Goal: Task Accomplishment & Management: Manage account settings

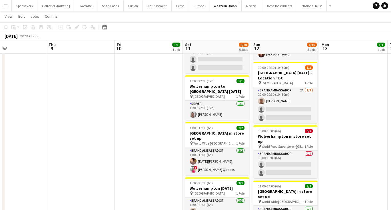
scroll to position [0, 228]
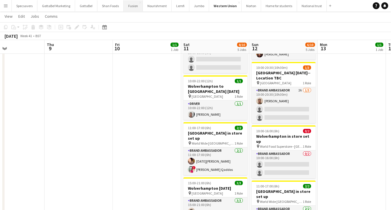
click at [128, 7] on button "Fusion Close" at bounding box center [133, 5] width 19 height 11
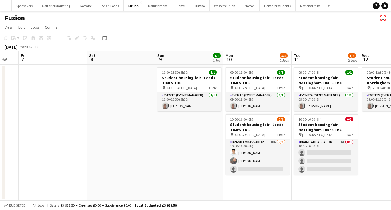
scroll to position [0, 190]
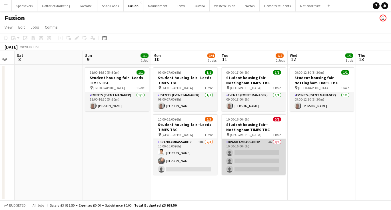
click at [261, 146] on app-card-role "Brand Ambassador 4A 0/3 10:00-16:00 (6h) single-neutral-actions single-neutral-…" at bounding box center [253, 157] width 64 height 36
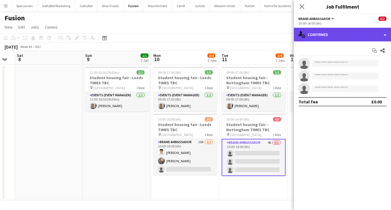
click at [333, 39] on div "single-neutral-actions-check-2 Confirmed" at bounding box center [342, 35] width 97 height 14
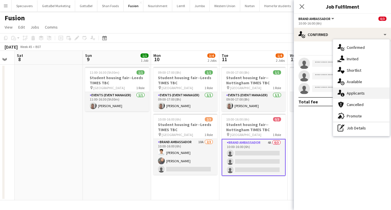
click at [352, 92] on span "Applicants" at bounding box center [355, 92] width 18 height 5
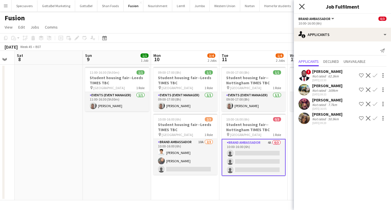
click at [301, 7] on icon "Close pop-in" at bounding box center [301, 6] width 5 height 5
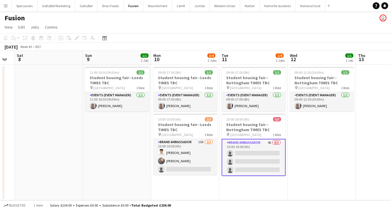
click at [331, 124] on app-date-cell "09:00-12:30 (3h30m) 1/1 Student housing fair--Nottingham TIMES TBC pin Universi…" at bounding box center [321, 133] width 68 height 136
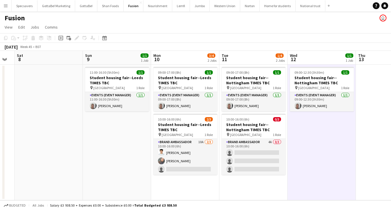
scroll to position [0, 191]
click at [151, 8] on button "Nourishment Close" at bounding box center [157, 5] width 29 height 11
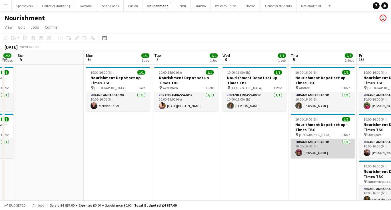
scroll to position [0, 190]
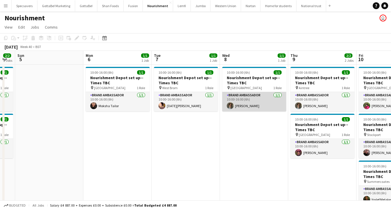
click at [241, 99] on app-card-role "Brand Ambassador [DATE] 10:00-16:00 (6h) [PERSON_NAME]" at bounding box center [254, 101] width 64 height 19
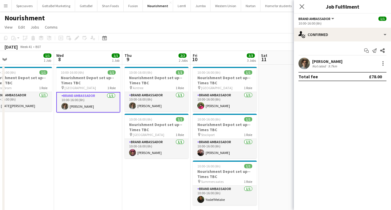
scroll to position [0, 219]
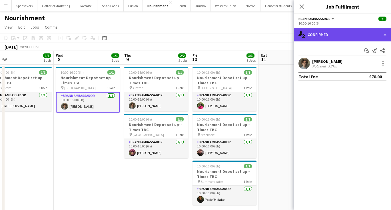
click at [342, 38] on div "single-neutral-actions-check-2 Confirmed" at bounding box center [342, 35] width 97 height 14
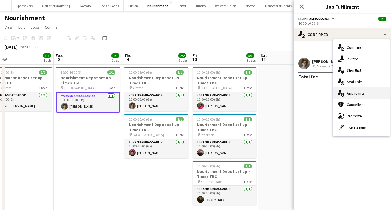
click at [356, 94] on span "Applicants" at bounding box center [355, 92] width 18 height 5
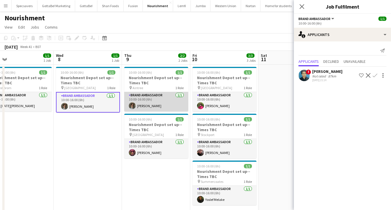
click at [154, 100] on app-card-role "Brand Ambassador [DATE] 10:00-16:00 (6h) [PERSON_NAME]" at bounding box center [156, 101] width 64 height 19
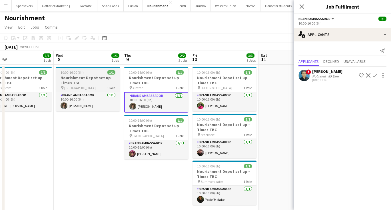
click at [87, 87] on div "pin Liverpool 1 Role" at bounding box center [88, 87] width 64 height 5
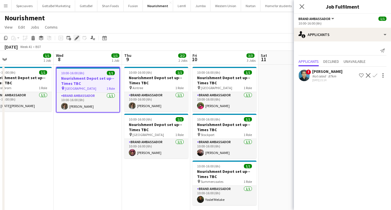
click at [78, 37] on icon at bounding box center [76, 38] width 3 height 3
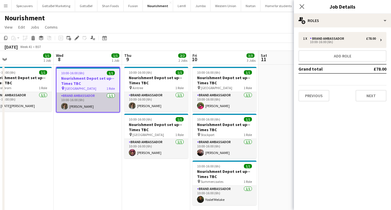
click at [94, 96] on app-card-role "Brand Ambassador [DATE] 10:00-16:00 (6h) [PERSON_NAME]" at bounding box center [88, 101] width 63 height 19
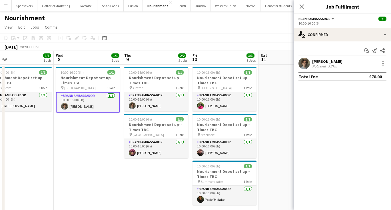
click at [370, 27] on app-options-switcher "Brand Ambassador All roles Brand Ambassador [DATE] 10:00-16:00 (6h)" at bounding box center [342, 21] width 97 height 14
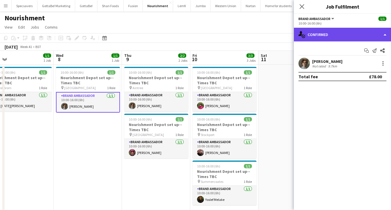
click at [369, 33] on div "single-neutral-actions-check-2 Confirmed" at bounding box center [342, 35] width 97 height 14
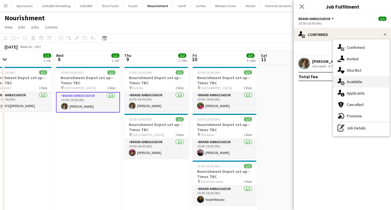
click at [365, 82] on div "single-neutral-actions-upload Available" at bounding box center [361, 81] width 57 height 11
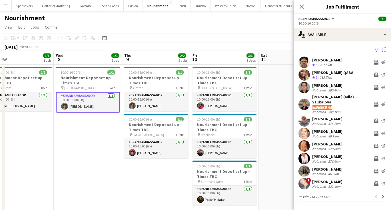
click at [383, 51] on app-icon "Sort asc" at bounding box center [383, 49] width 5 height 5
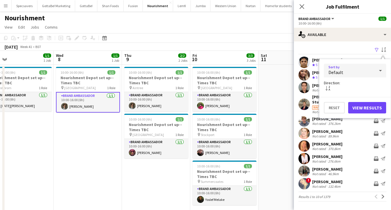
click at [364, 73] on div "Default" at bounding box center [349, 71] width 51 height 14
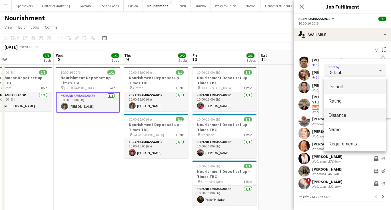
click at [354, 116] on span "Distance" at bounding box center [354, 114] width 53 height 5
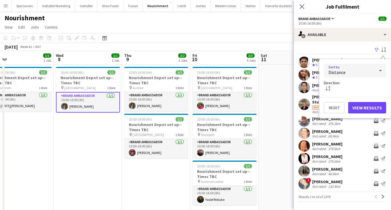
click at [383, 108] on button "View Results" at bounding box center [367, 107] width 38 height 11
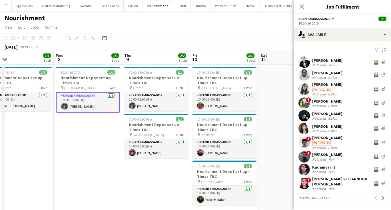
click at [332, 76] on div "6.3km" at bounding box center [332, 77] width 11 height 4
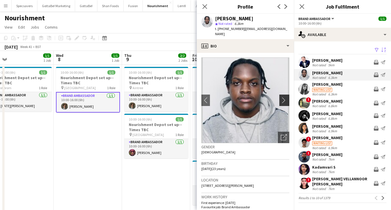
click at [281, 98] on app-icon "chevron-right" at bounding box center [285, 100] width 9 height 6
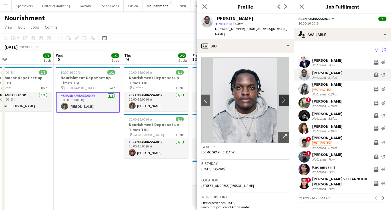
click at [281, 98] on app-icon "chevron-right" at bounding box center [285, 100] width 9 height 6
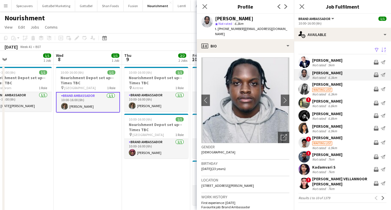
click at [323, 85] on div "[PERSON_NAME]" at bounding box center [327, 84] width 30 height 5
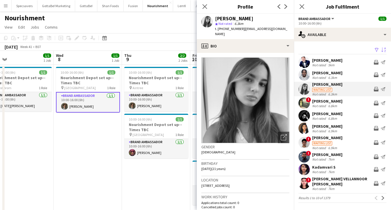
click at [172, 44] on div "[DATE] Week 41 • BST" at bounding box center [195, 47] width 391 height 8
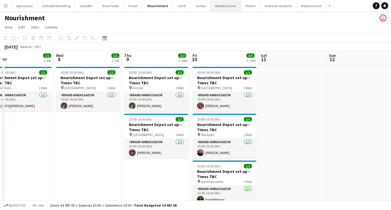
click at [213, 5] on button "Western Union Close" at bounding box center [225, 5] width 31 height 11
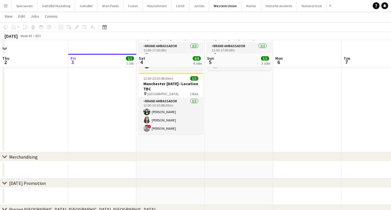
scroll to position [138, 0]
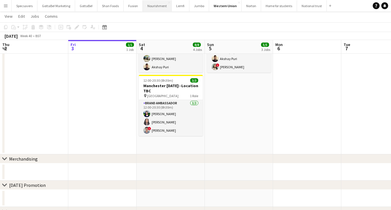
click at [155, 7] on button "Nourishment Close" at bounding box center [157, 5] width 29 height 11
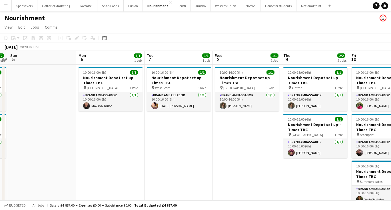
scroll to position [0, 234]
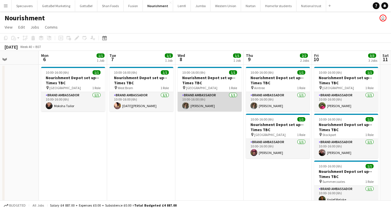
click at [188, 107] on app-user-avatar at bounding box center [185, 105] width 7 height 7
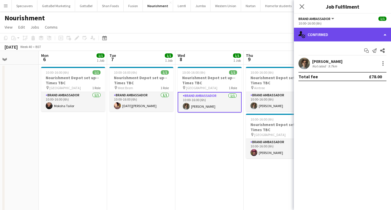
click at [337, 28] on div "single-neutral-actions-check-2 Confirmed" at bounding box center [342, 35] width 97 height 14
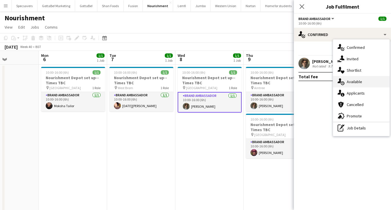
click at [361, 82] on span "Available" at bounding box center [353, 81] width 15 height 5
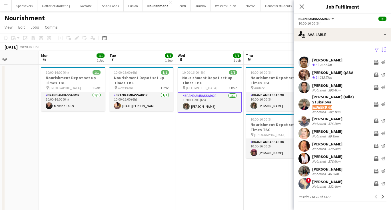
click at [384, 49] on app-icon "Sort asc" at bounding box center [383, 49] width 5 height 5
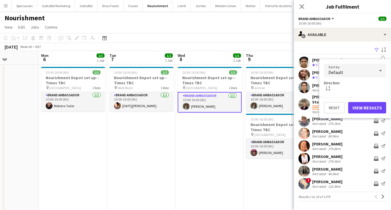
click at [362, 69] on div "Default" at bounding box center [349, 71] width 51 height 14
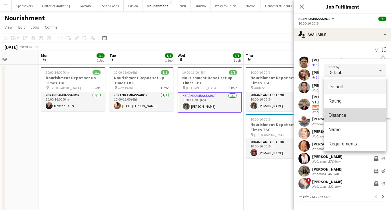
click at [354, 112] on mat-option "Distance" at bounding box center [355, 115] width 62 height 14
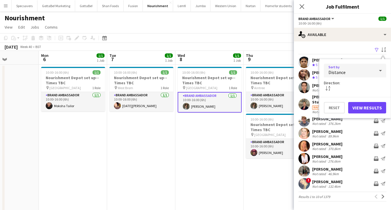
click at [366, 105] on button "View Results" at bounding box center [367, 107] width 38 height 11
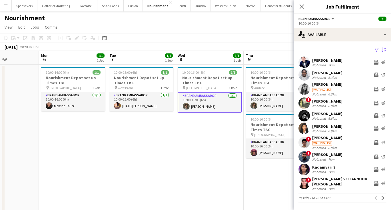
click at [331, 104] on div "6.8km" at bounding box center [332, 106] width 11 height 4
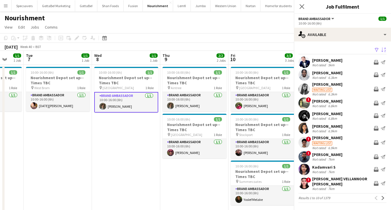
scroll to position [0, 190]
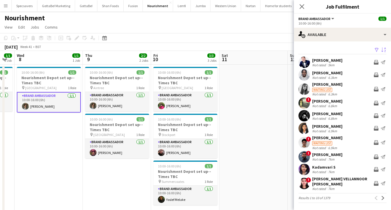
click at [323, 104] on div "Not rated" at bounding box center [319, 106] width 15 height 4
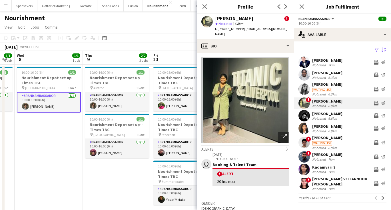
click at [331, 129] on div "6.9km" at bounding box center [332, 131] width 11 height 4
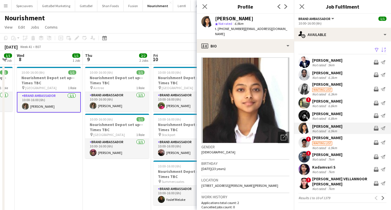
click at [329, 158] on div "7km" at bounding box center [331, 159] width 9 height 4
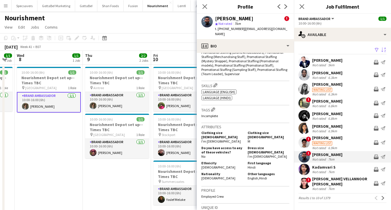
scroll to position [257, 0]
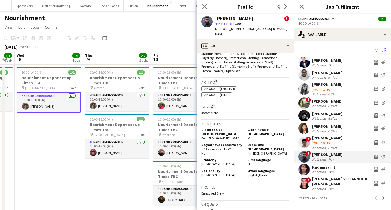
click at [331, 114] on div "[PERSON_NAME]" at bounding box center [327, 113] width 30 height 5
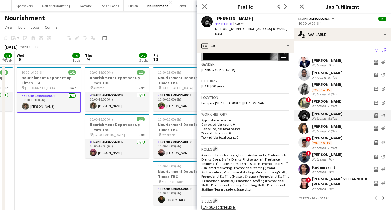
scroll to position [81, 0]
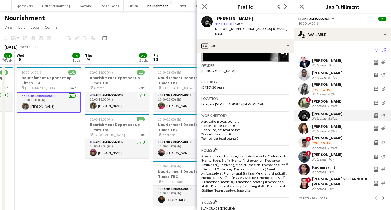
click at [323, 156] on div "[PERSON_NAME]" at bounding box center [327, 154] width 30 height 5
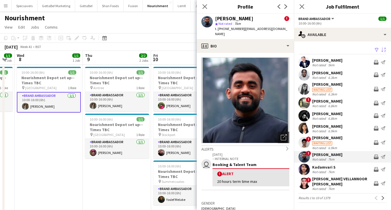
click at [121, 26] on app-page-menu "View Day view expanded Day view collapsed Month view Date picker Jump to [DATE]…" at bounding box center [195, 27] width 391 height 11
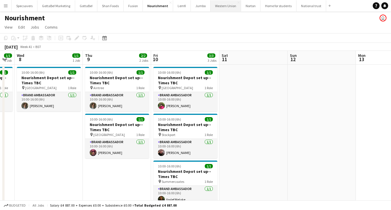
click at [215, 7] on button "Western Union Close" at bounding box center [225, 5] width 31 height 11
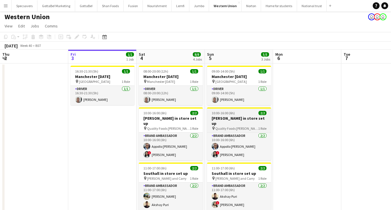
scroll to position [5, 0]
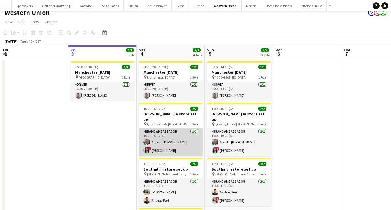
click at [162, 138] on app-card-role "Brand Ambassador [DATE] 10:00-16:00 (6h) Appollo [PERSON_NAME] ! [PERSON_NAME]" at bounding box center [171, 142] width 64 height 28
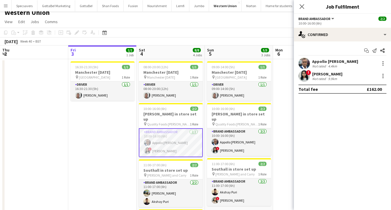
click at [325, 62] on div "Appollo [PERSON_NAME]" at bounding box center [335, 61] width 46 height 5
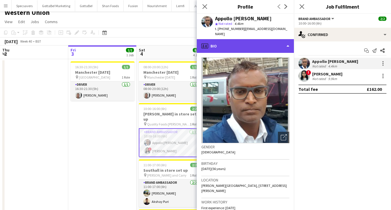
click at [252, 39] on div "profile Bio" at bounding box center [245, 46] width 97 height 14
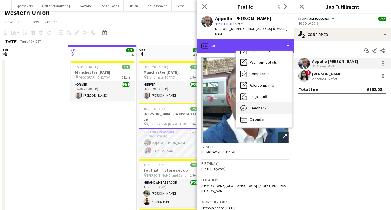
scroll to position [65, 0]
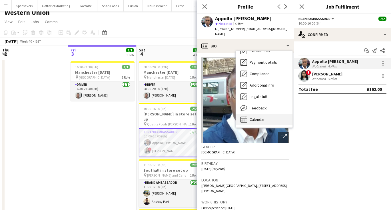
click at [258, 117] on span "Calendar" at bounding box center [256, 119] width 15 height 5
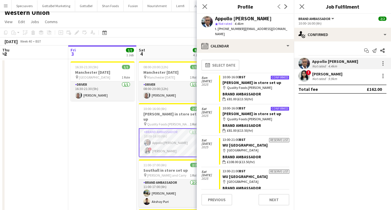
scroll to position [0, 0]
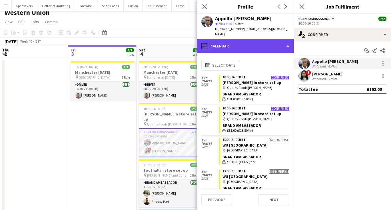
click at [250, 39] on div "calendar-full Calendar" at bounding box center [245, 46] width 97 height 14
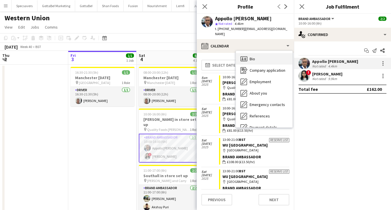
click at [256, 56] on div "Bio Bio" at bounding box center [264, 58] width 57 height 11
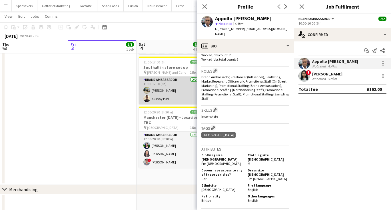
scroll to position [107, 0]
click at [150, 88] on app-card-role "Brand Ambassador [DATE] 11:00-17:00 (6h) [PERSON_NAME]" at bounding box center [171, 91] width 64 height 28
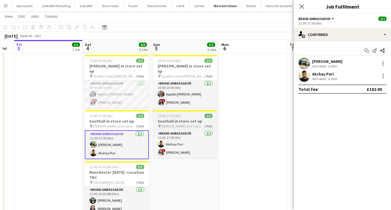
scroll to position [0, 192]
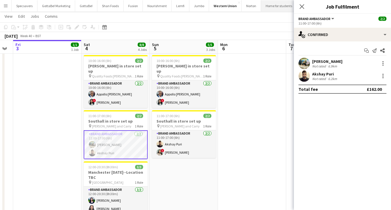
click at [272, 8] on button "Home for students Close" at bounding box center [279, 5] width 36 height 11
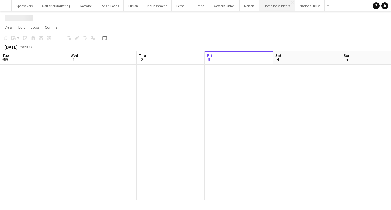
scroll to position [0, 136]
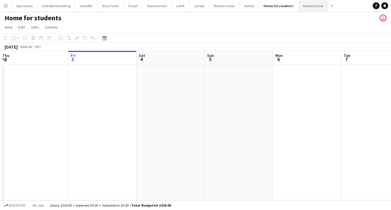
click at [303, 9] on button "National trust Close" at bounding box center [313, 5] width 30 height 11
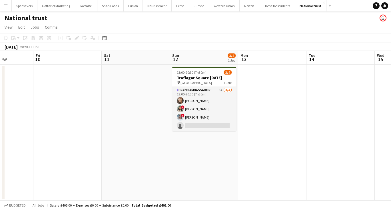
scroll to position [0, 197]
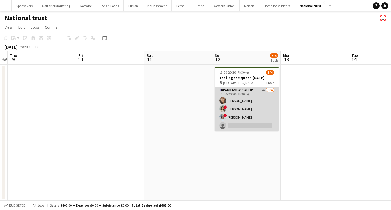
click at [233, 124] on app-card-role "Brand Ambassador 5A [DATE] 13:00-20:30 (7h30m) [PERSON_NAME] ! [PERSON_NAME] ! …" at bounding box center [247, 109] width 64 height 44
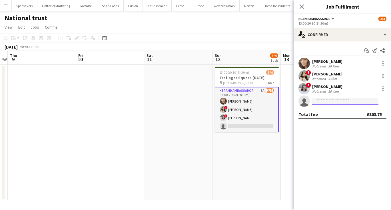
click at [328, 101] on input at bounding box center [345, 101] width 66 height 7
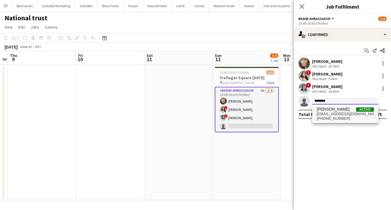
type input "********"
click at [337, 112] on span "[EMAIL_ADDRESS][DOMAIN_NAME]" at bounding box center [345, 114] width 57 height 5
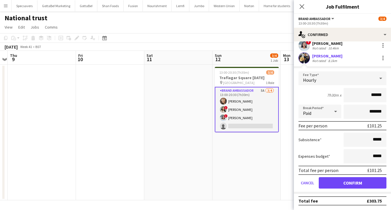
scroll to position [43, 0]
click at [352, 185] on button "Confirm" at bounding box center [353, 182] width 68 height 11
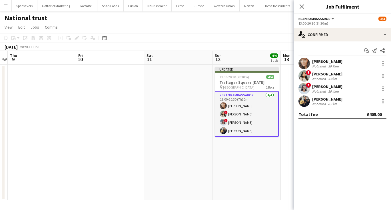
scroll to position [0, 0]
click at [303, 5] on icon "Close pop-in" at bounding box center [301, 6] width 5 height 5
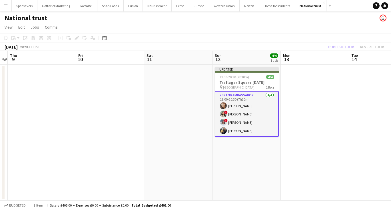
click at [305, 75] on app-date-cell at bounding box center [315, 133] width 68 height 136
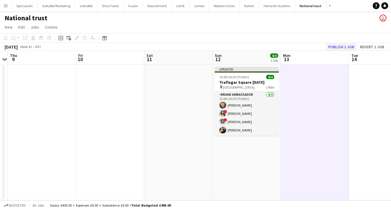
click at [342, 47] on button "Publish 1 job" at bounding box center [341, 46] width 31 height 7
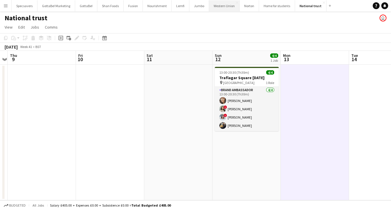
click at [219, 8] on button "Western Union Close" at bounding box center [224, 5] width 31 height 11
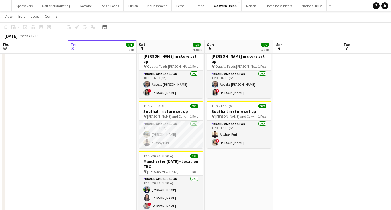
scroll to position [66, 0]
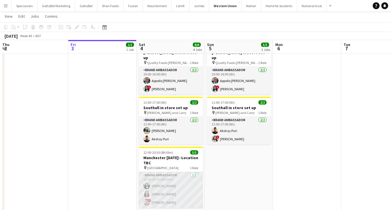
click at [180, 181] on app-card-role "Brand Ambassador [DATE] 12:00-20:30 (8h30m) [PERSON_NAME] [PERSON_NAME] ! [PERS…" at bounding box center [171, 190] width 64 height 36
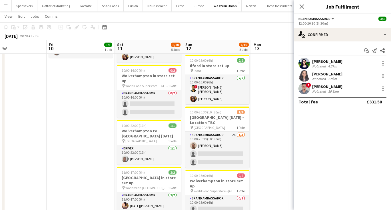
scroll to position [0, 158]
click at [335, 74] on div "[PERSON_NAME]" at bounding box center [327, 73] width 30 height 5
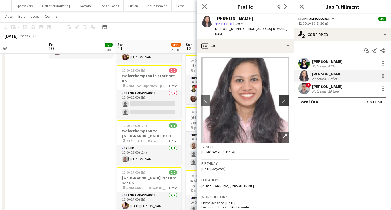
click at [281, 97] on app-icon "chevron-right" at bounding box center [285, 100] width 9 height 6
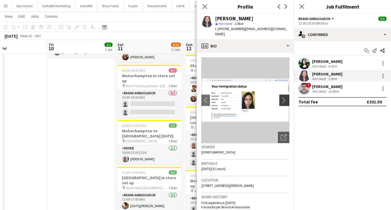
click at [281, 97] on app-icon "chevron-right" at bounding box center [285, 100] width 9 height 6
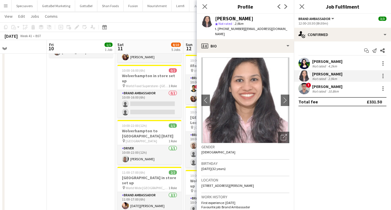
click at [321, 90] on div "Not rated" at bounding box center [319, 91] width 15 height 4
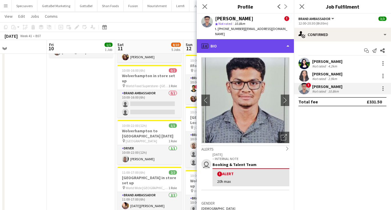
click at [259, 42] on div "profile Bio" at bounding box center [245, 46] width 97 height 14
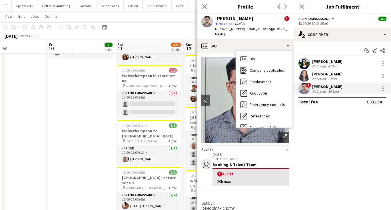
click at [238, 145] on div "Alerts chevron-right" at bounding box center [245, 148] width 88 height 6
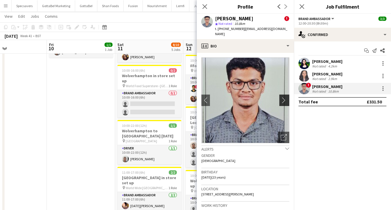
click at [284, 97] on app-icon "chevron-right" at bounding box center [285, 100] width 9 height 6
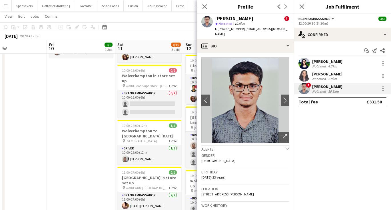
click at [288, 146] on icon "chevron-down" at bounding box center [287, 148] width 4 height 4
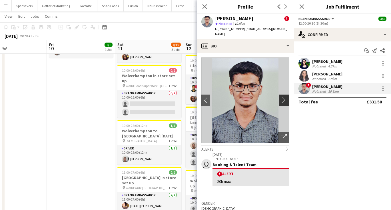
click at [281, 97] on app-icon "chevron-right" at bounding box center [285, 100] width 9 height 6
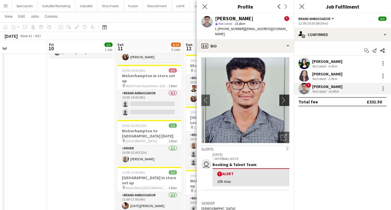
click at [281, 97] on app-icon "chevron-right" at bounding box center [285, 100] width 9 height 6
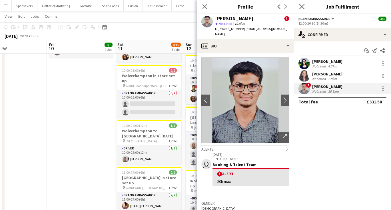
scroll to position [0, 0]
click at [303, 8] on icon "Close pop-in" at bounding box center [301, 6] width 5 height 5
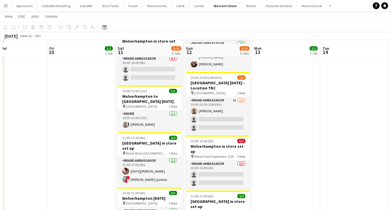
scroll to position [91, 0]
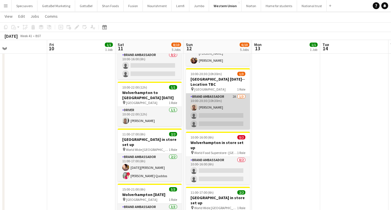
click at [223, 109] on app-card-role "Brand Ambassador 2A [DATE] 10:00-20:30 (10h30m) [PERSON_NAME] single-neutral-ac…" at bounding box center [218, 111] width 64 height 36
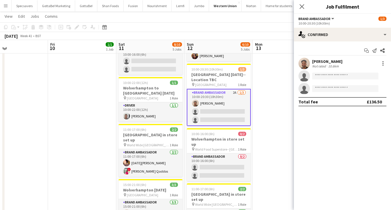
scroll to position [96, 0]
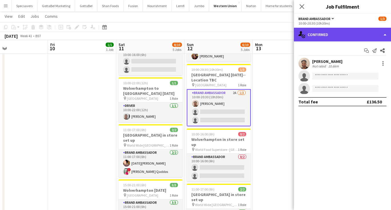
click at [345, 39] on div "single-neutral-actions-check-2 Confirmed" at bounding box center [342, 35] width 97 height 14
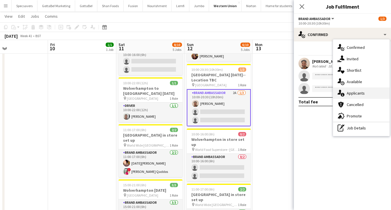
click at [356, 92] on span "Applicants" at bounding box center [355, 92] width 18 height 5
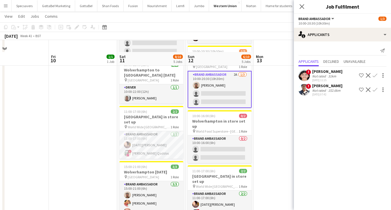
scroll to position [106, 0]
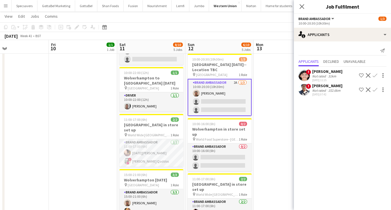
click at [9, 7] on button "Menu" at bounding box center [5, 5] width 11 height 11
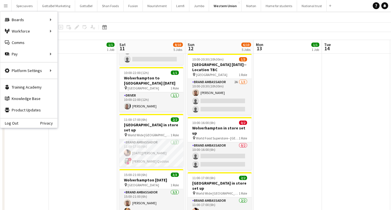
click at [286, 141] on app-date-cell "08:00-19:00 (11h) 1/1 Wembley [DATE] pin Wembley 1 Role Driver [DATE] 08:00-19:…" at bounding box center [287, 100] width 68 height 284
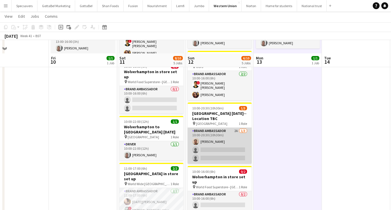
scroll to position [70, 0]
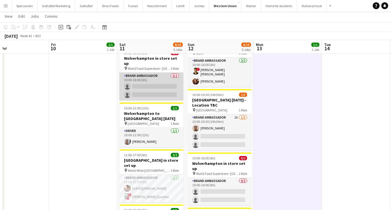
click at [144, 82] on app-card-role "Brand Ambassador 0/2 10:00-16:00 (6h) single-neutral-actions single-neutral-act…" at bounding box center [151, 86] width 64 height 28
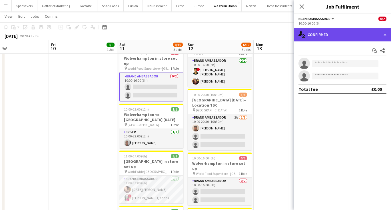
click at [335, 38] on div "single-neutral-actions-check-2 Confirmed" at bounding box center [342, 35] width 97 height 14
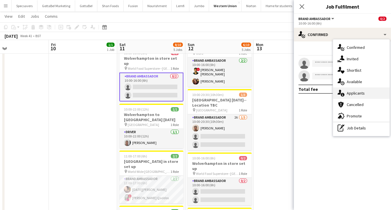
click at [359, 93] on span "Applicants" at bounding box center [355, 92] width 18 height 5
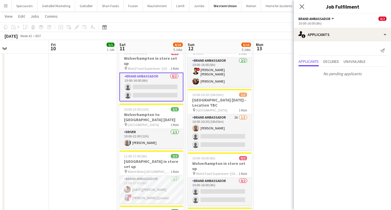
click at [334, 41] on div "Send notification Applicants Declined Unavailable No pending applicants" at bounding box center [342, 62] width 97 height 42
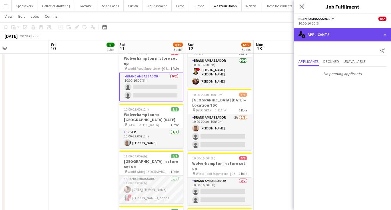
click at [334, 37] on div "single-neutral-actions-information Applicants" at bounding box center [342, 35] width 97 height 14
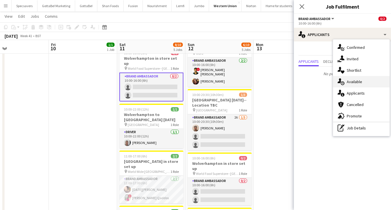
click at [361, 85] on div "single-neutral-actions-upload Available" at bounding box center [361, 81] width 57 height 11
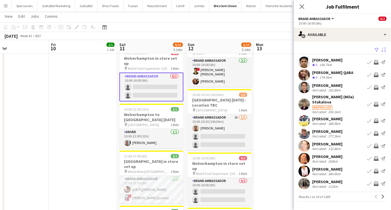
click at [383, 50] on app-icon "Sort asc" at bounding box center [383, 49] width 5 height 5
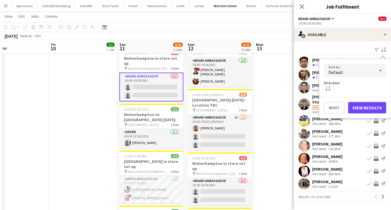
click at [359, 72] on div "Default" at bounding box center [349, 71] width 51 height 14
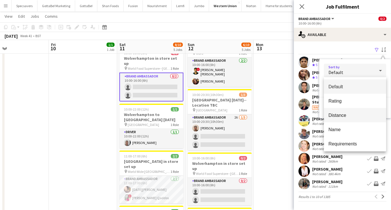
click at [354, 113] on span "Distance" at bounding box center [354, 114] width 53 height 5
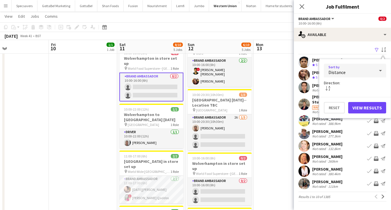
click at [371, 103] on button "View Results" at bounding box center [367, 107] width 38 height 11
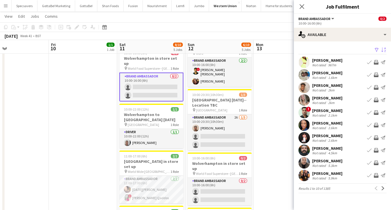
click at [327, 148] on div "[PERSON_NAME]" at bounding box center [327, 148] width 30 height 5
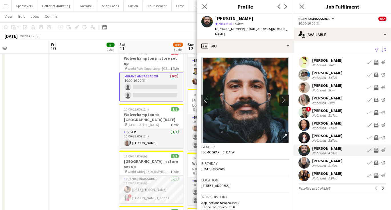
click at [283, 97] on app-icon "chevron-right" at bounding box center [285, 100] width 9 height 6
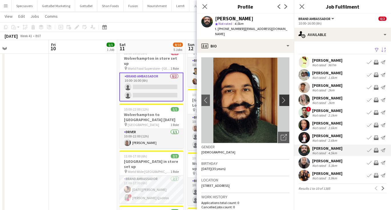
click at [283, 97] on app-icon "chevron-right" at bounding box center [285, 100] width 9 height 6
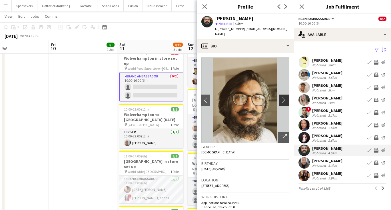
click at [283, 97] on app-icon "chevron-right" at bounding box center [285, 100] width 9 height 6
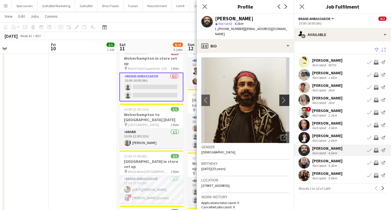
click at [283, 97] on app-icon "chevron-right" at bounding box center [285, 100] width 9 height 6
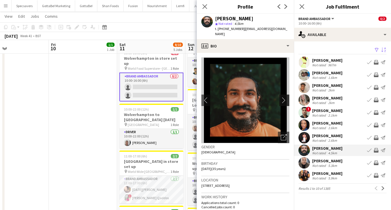
click at [283, 97] on app-icon "chevron-right" at bounding box center [285, 100] width 9 height 6
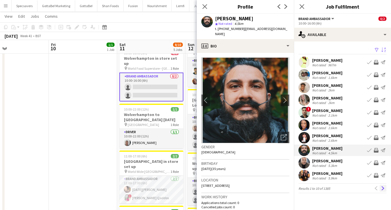
click at [381, 188] on app-icon "Next" at bounding box center [383, 188] width 4 height 4
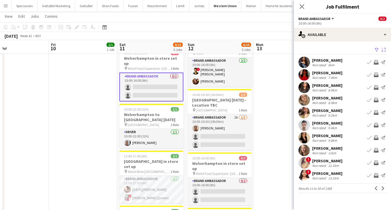
click at [316, 162] on div "[PERSON_NAME]" at bounding box center [327, 160] width 30 height 5
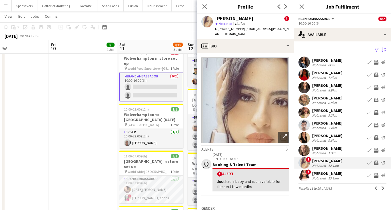
click at [330, 174] on div "[PERSON_NAME]" at bounding box center [327, 173] width 30 height 5
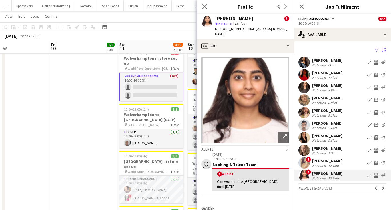
scroll to position [0, 0]
click at [384, 189] on app-icon "Next" at bounding box center [383, 188] width 4 height 4
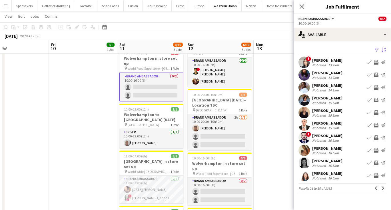
click at [340, 64] on div "! [PERSON_NAME] Not rated 13.2km Book crew Invite crew Send notification" at bounding box center [342, 62] width 97 height 11
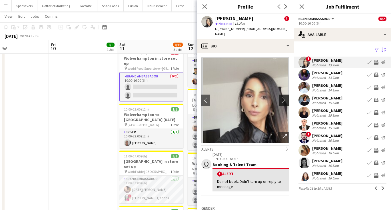
click at [284, 97] on app-icon "chevron-right" at bounding box center [285, 100] width 9 height 6
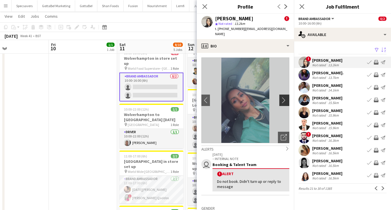
click at [284, 97] on app-icon "chevron-right" at bounding box center [285, 100] width 9 height 6
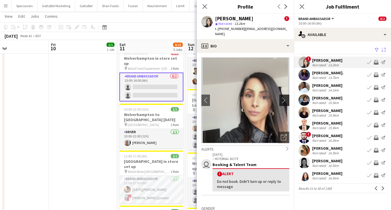
click at [284, 97] on app-icon "chevron-right" at bounding box center [285, 100] width 9 height 6
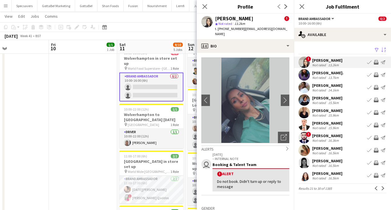
click at [328, 101] on div "15.5km" at bounding box center [333, 102] width 13 height 4
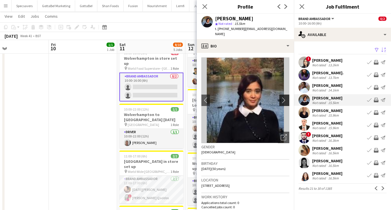
click at [283, 97] on app-icon "chevron-right" at bounding box center [285, 100] width 9 height 6
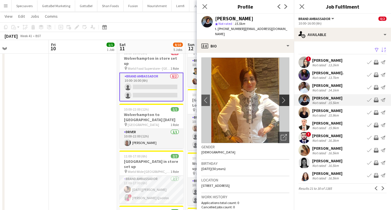
click at [283, 97] on app-icon "chevron-right" at bounding box center [285, 100] width 9 height 6
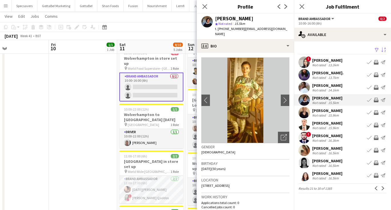
click at [323, 62] on div "[PERSON_NAME]" at bounding box center [327, 60] width 30 height 5
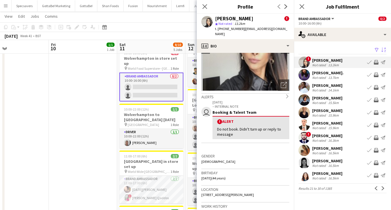
scroll to position [54, 0]
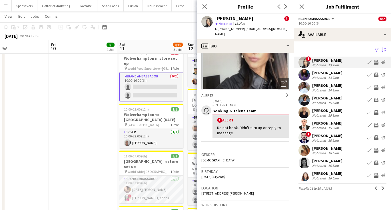
click at [328, 69] on div "[PERSON_NAME]. Not rated 13.7km Book crew Invite crew Send notification" at bounding box center [342, 74] width 97 height 11
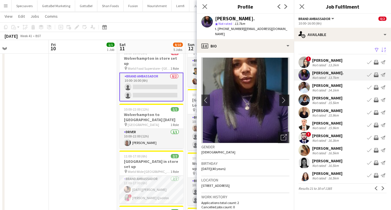
click at [286, 97] on app-icon "chevron-right" at bounding box center [285, 100] width 9 height 6
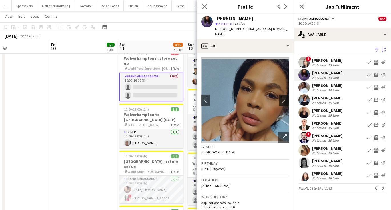
click at [286, 97] on app-icon "chevron-right" at bounding box center [285, 100] width 9 height 6
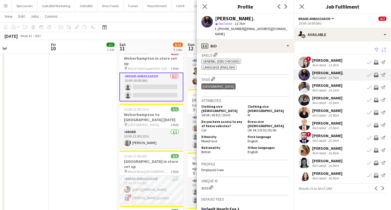
scroll to position [265, 0]
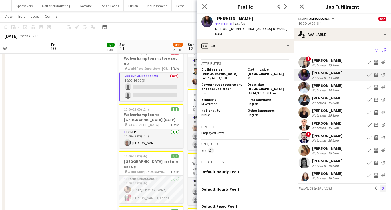
click at [384, 187] on app-icon "Next" at bounding box center [383, 188] width 4 height 4
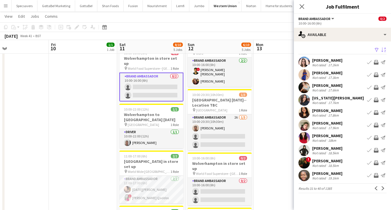
click at [335, 150] on div "[PERSON_NAME]" at bounding box center [327, 148] width 30 height 5
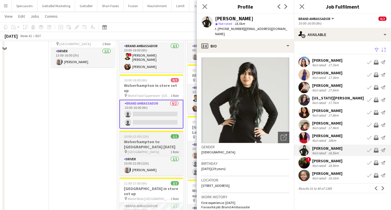
scroll to position [23, 0]
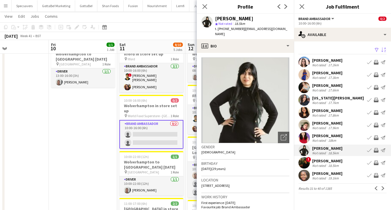
click at [338, 162] on div "[PERSON_NAME]" at bounding box center [327, 160] width 30 height 5
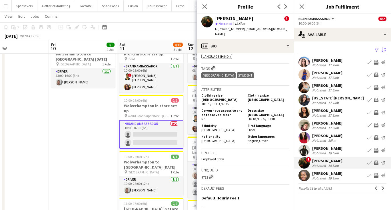
scroll to position [277, 0]
click at [383, 188] on app-icon "Next" at bounding box center [383, 188] width 4 height 4
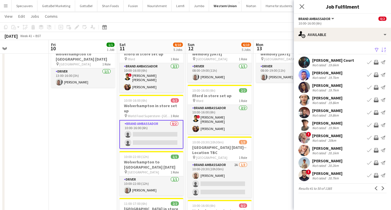
click at [342, 128] on div "Not rated 19.9km" at bounding box center [327, 128] width 30 height 4
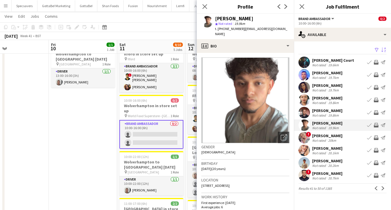
scroll to position [0, 0]
click at [324, 163] on div "Not rated" at bounding box center [319, 165] width 15 height 4
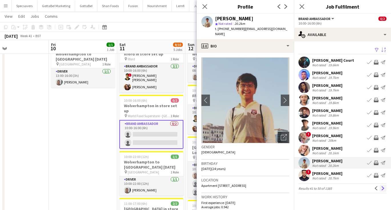
click at [382, 187] on app-icon "Next" at bounding box center [383, 188] width 4 height 4
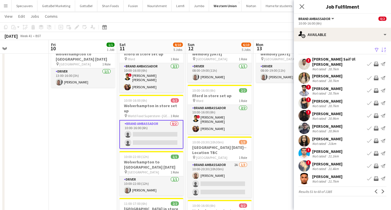
click at [334, 78] on div "20.7km" at bounding box center [333, 80] width 13 height 4
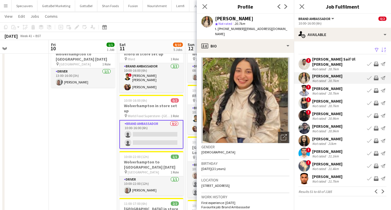
click at [324, 87] on div "[PERSON_NAME]" at bounding box center [327, 88] width 30 height 5
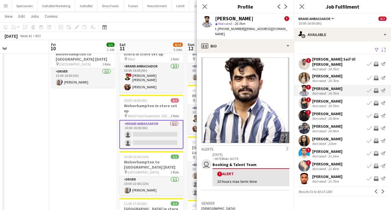
click at [330, 100] on div "[PERSON_NAME]" at bounding box center [327, 100] width 30 height 5
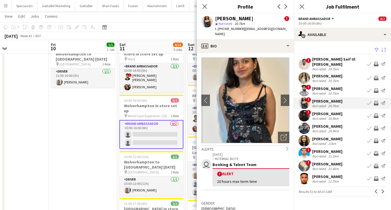
click at [329, 129] on div "20.9km" at bounding box center [333, 131] width 13 height 4
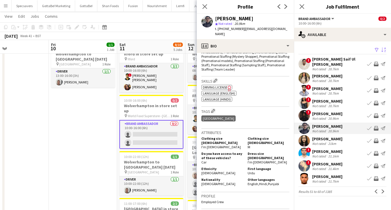
scroll to position [195, 0]
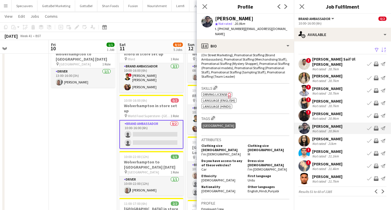
click at [325, 136] on div "[PERSON_NAME]" at bounding box center [327, 138] width 30 height 5
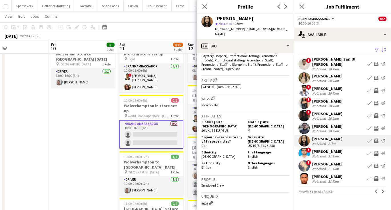
scroll to position [208, 0]
click at [335, 154] on div "21.1km" at bounding box center [333, 156] width 13 height 4
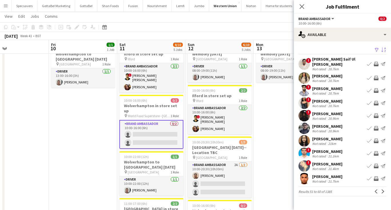
click at [325, 149] on div "[PERSON_NAME]" at bounding box center [327, 151] width 30 height 5
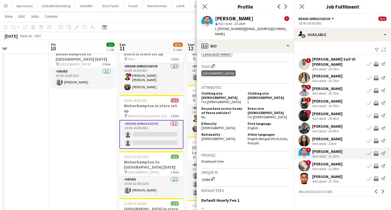
scroll to position [353, 0]
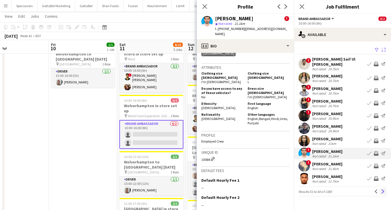
click at [382, 190] on app-icon "Next" at bounding box center [383, 191] width 4 height 4
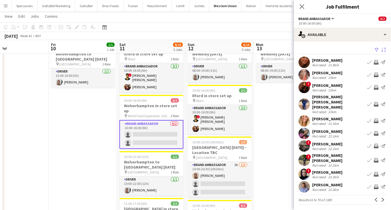
click at [326, 98] on div "[PERSON_NAME] [PERSON_NAME] [PERSON_NAME]" at bounding box center [338, 101] width 53 height 15
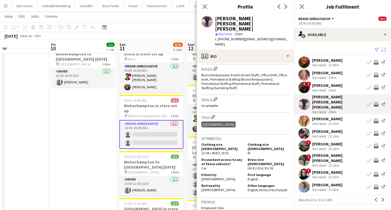
scroll to position [186, 0]
click at [331, 153] on div "[PERSON_NAME] [PERSON_NAME]" at bounding box center [338, 158] width 53 height 10
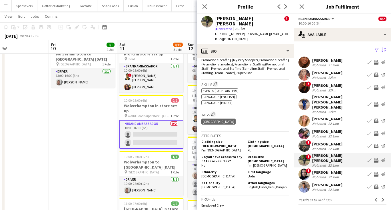
scroll to position [278, 0]
click at [330, 170] on div "[PERSON_NAME]" at bounding box center [327, 172] width 30 height 5
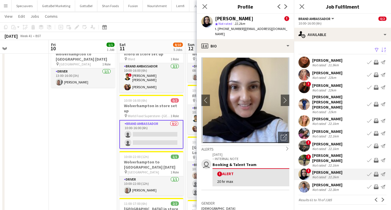
scroll to position [0, 0]
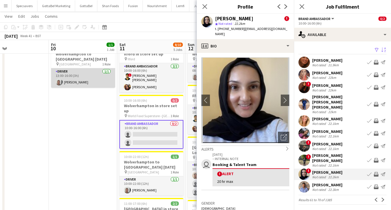
click at [75, 79] on app-card-role "Driver [DATE] 13:00-16:00 (3h) [PERSON_NAME]" at bounding box center [83, 77] width 64 height 19
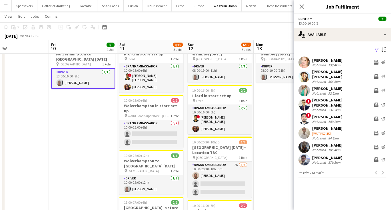
click at [81, 97] on app-date-cell "13:00-16:00 (3h) 1/1 [GEOGRAPHIC_DATA] to [GEOGRAPHIC_DATA] [GEOGRAPHIC_DATA] p…" at bounding box center [83, 183] width 68 height 284
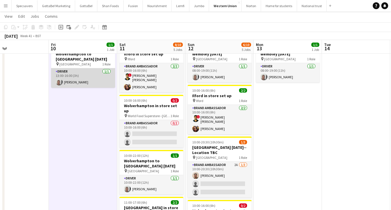
click at [77, 79] on app-card-role "Driver [DATE] 13:00-16:00 (3h) [PERSON_NAME]" at bounding box center [83, 77] width 64 height 19
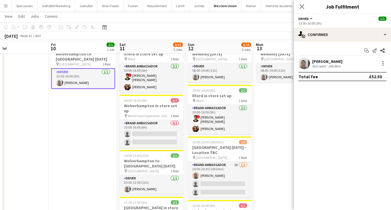
click at [334, 65] on div "194.8km" at bounding box center [334, 66] width 15 height 4
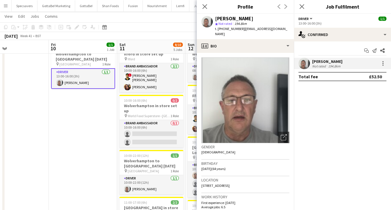
drag, startPoint x: 241, startPoint y: 29, endPoint x: 218, endPoint y: 29, distance: 22.8
click at [218, 29] on span "t. [PHONE_NUMBER]" at bounding box center [230, 29] width 30 height 4
copy span "[PHONE_NUMBER]"
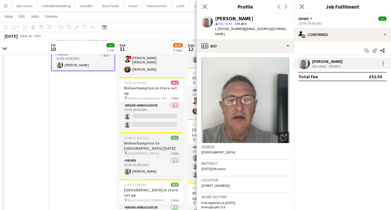
scroll to position [42, 0]
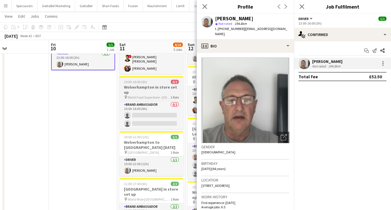
click at [157, 87] on h3 "Wolverhampton in store set up" at bounding box center [151, 89] width 64 height 10
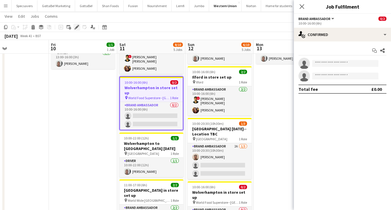
click at [78, 27] on icon "Edit" at bounding box center [76, 27] width 5 height 5
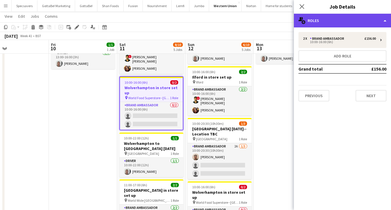
click at [336, 24] on div "multiple-users-add Roles" at bounding box center [342, 21] width 97 height 14
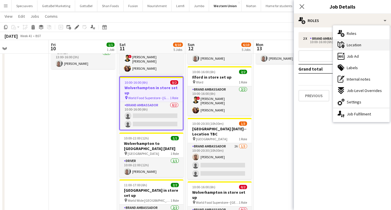
click at [351, 45] on span "Location" at bounding box center [353, 44] width 15 height 5
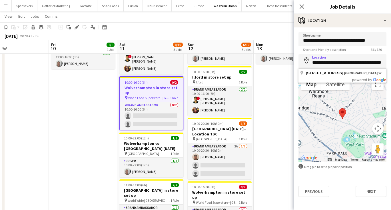
click at [268, 89] on app-date-cell "08:00-19:00 (11h) 1/1 Wembley [DATE] pin Wembley 1 Role Driver [DATE] 08:00-19:…" at bounding box center [287, 164] width 68 height 284
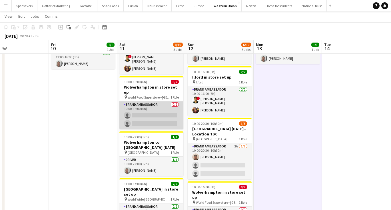
click at [179, 109] on app-card-role "Brand Ambassador 0/2 10:00-16:00 (6h) single-neutral-actions single-neutral-act…" at bounding box center [151, 115] width 64 height 28
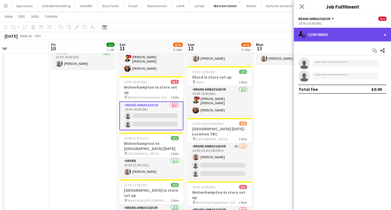
click at [364, 35] on div "single-neutral-actions-check-2 Confirmed" at bounding box center [342, 35] width 97 height 14
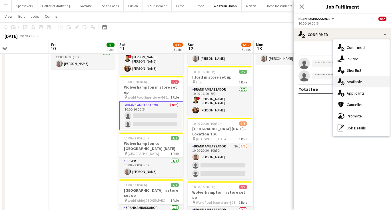
click at [363, 81] on div "single-neutral-actions-upload Available" at bounding box center [361, 81] width 57 height 11
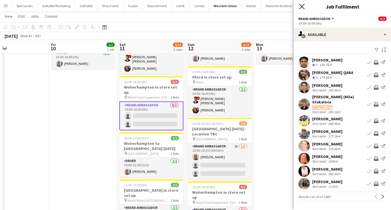
click at [302, 6] on icon "Close pop-in" at bounding box center [301, 6] width 5 height 5
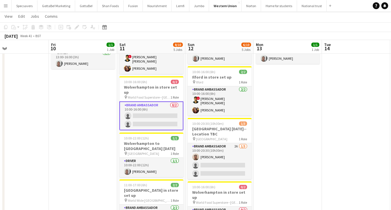
click at [143, 108] on app-card-role "Brand Ambassador 0/2 10:00-16:00 (6h) single-neutral-actions single-neutral-act…" at bounding box center [151, 115] width 64 height 29
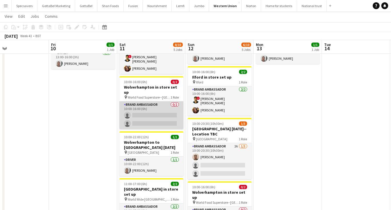
click at [157, 106] on app-card-role "Brand Ambassador 0/2 10:00-16:00 (6h) single-neutral-actions single-neutral-act…" at bounding box center [151, 115] width 64 height 28
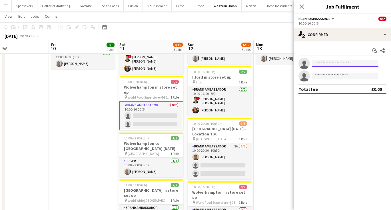
click at [333, 64] on input at bounding box center [345, 63] width 66 height 7
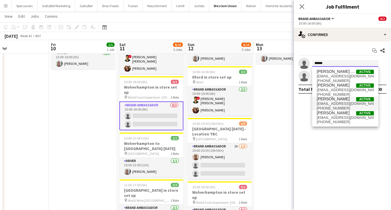
type input "******"
click at [346, 108] on span "[PHONE_NUMBER]" at bounding box center [345, 108] width 57 height 5
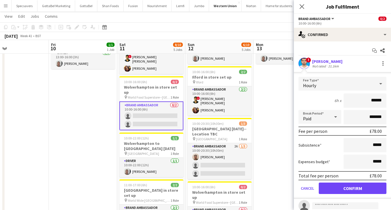
click at [372, 191] on button "Confirm" at bounding box center [353, 187] width 68 height 11
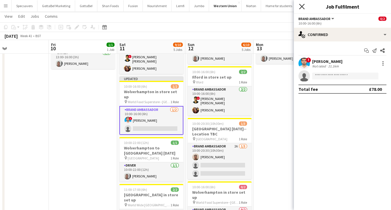
click at [300, 6] on icon "Close pop-in" at bounding box center [301, 6] width 5 height 5
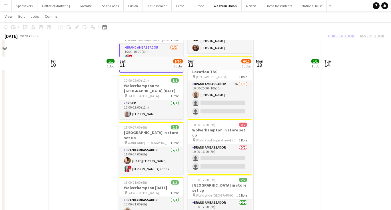
scroll to position [120, 0]
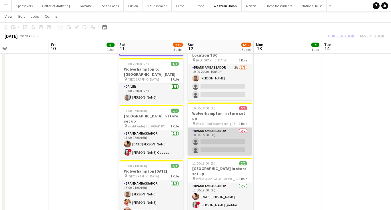
click at [221, 135] on app-card-role "Brand Ambassador 0/2 10:00-16:00 (6h) single-neutral-actions single-neutral-act…" at bounding box center [220, 142] width 64 height 28
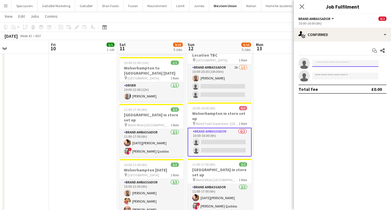
click at [323, 63] on input at bounding box center [345, 63] width 66 height 7
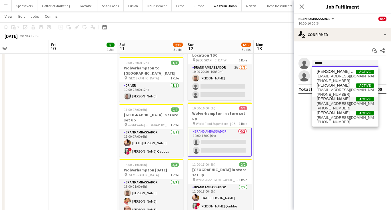
type input "******"
click at [348, 102] on span "[EMAIL_ADDRESS][DOMAIN_NAME]" at bounding box center [345, 103] width 57 height 5
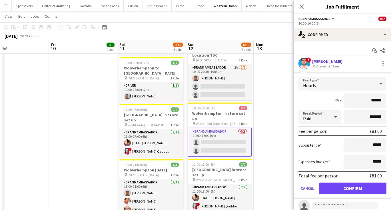
click at [352, 187] on button "Confirm" at bounding box center [353, 187] width 68 height 11
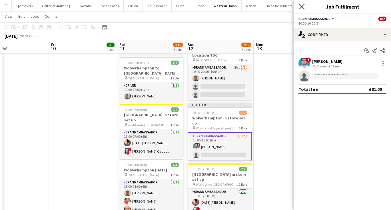
click at [302, 6] on icon at bounding box center [301, 6] width 5 height 5
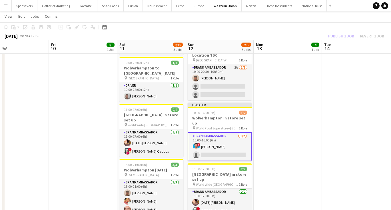
click at [300, 130] on app-date-cell "08:00-19:00 (11h) 1/1 Wembley [DATE] pin Wembley 1 Role Driver [DATE] 08:00-19:…" at bounding box center [287, 87] width 68 height 289
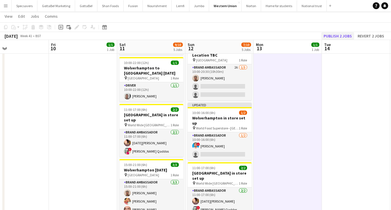
click at [335, 35] on button "Publish 2 jobs" at bounding box center [337, 35] width 33 height 7
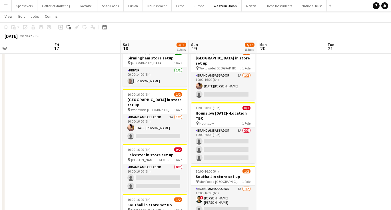
scroll to position [0, 243]
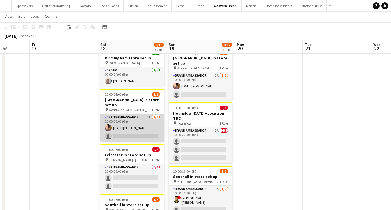
click at [119, 127] on app-card-role "Brand Ambassador 3A [DATE] 10:00-16:00 (6h) [DATE][PERSON_NAME] single-neutral-…" at bounding box center [132, 128] width 64 height 28
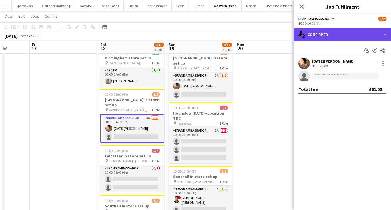
click at [345, 33] on div "single-neutral-actions-check-2 Confirmed" at bounding box center [342, 35] width 97 height 14
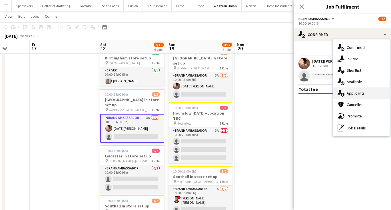
click at [362, 92] on span "Applicants" at bounding box center [355, 92] width 18 height 5
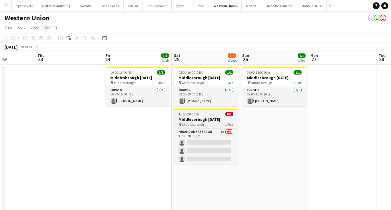
scroll to position [0, 241]
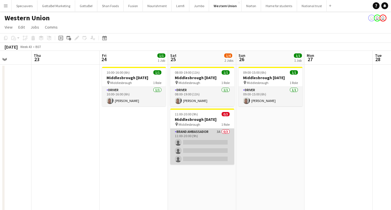
click at [205, 144] on app-card-role "Brand Ambassador 3A 0/3 11:00-20:00 (9h) single-neutral-actions single-neutral-…" at bounding box center [202, 146] width 64 height 36
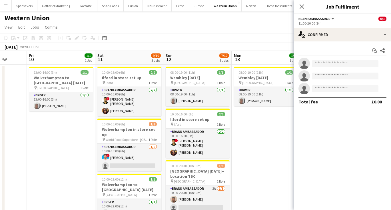
scroll to position [0, 172]
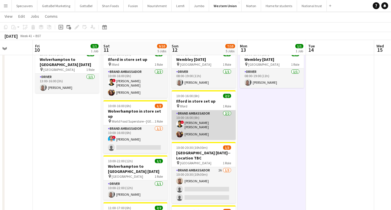
scroll to position [19, 0]
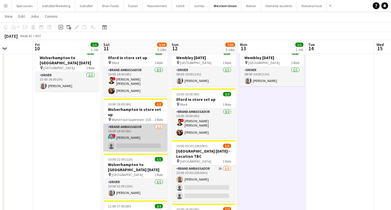
click at [132, 132] on app-card-role "Brand Ambassador [DATE] 10:00-16:00 (6h) ! [PERSON_NAME] single-neutral-actions" at bounding box center [135, 138] width 64 height 28
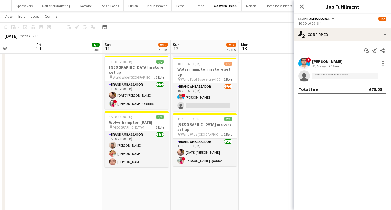
scroll to position [166, 0]
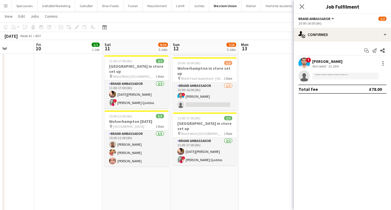
click at [262, 26] on app-toolbar "Copy Paste Paste Command V Paste with crew Command Shift V Paste linked Job [GE…" at bounding box center [195, 27] width 391 height 10
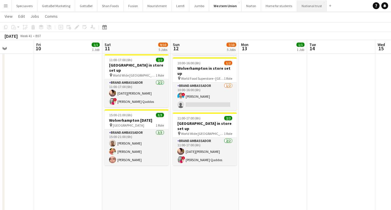
click at [305, 7] on button "National trust Close" at bounding box center [312, 5] width 30 height 11
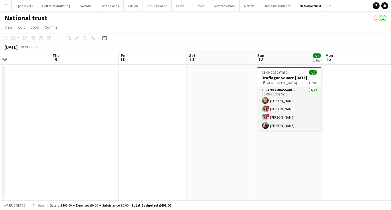
scroll to position [0, 179]
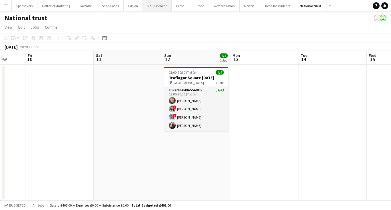
click at [152, 6] on button "Nourishment Close" at bounding box center [157, 5] width 29 height 11
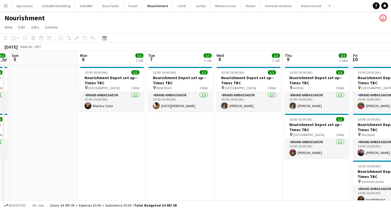
scroll to position [0, 211]
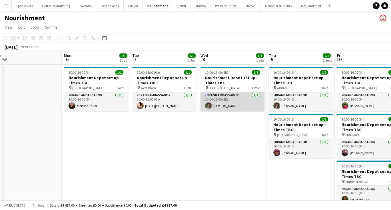
click at [216, 103] on app-card-role "Brand Ambassador [DATE] 10:00-16:00 (6h) [PERSON_NAME]" at bounding box center [232, 101] width 64 height 19
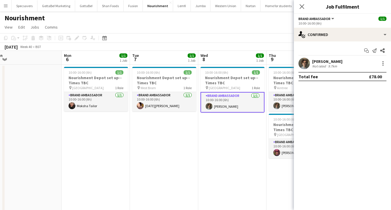
click at [325, 61] on div "[PERSON_NAME]" at bounding box center [327, 61] width 30 height 5
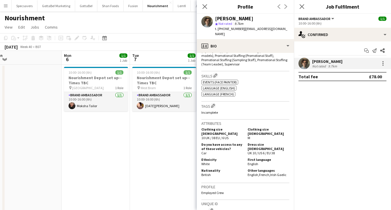
scroll to position [225, 0]
click at [302, 5] on icon "Close pop-in" at bounding box center [301, 6] width 5 height 5
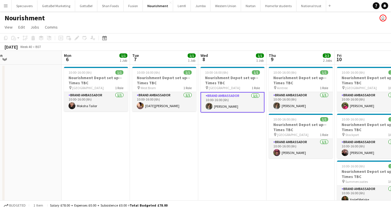
click at [289, 159] on app-date-cell "10:00-16:00 (6h) 1/1 Nourishment Depot set up--Times TBC pin Aintree 1 Role Bra…" at bounding box center [300, 141] width 68 height 153
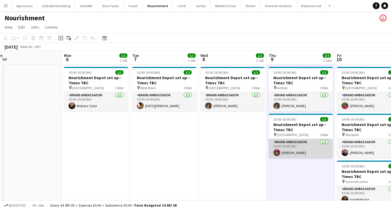
click at [291, 151] on app-card-role "Brand Ambassador [DATE] 10:00-16:00 (6h) [PERSON_NAME]" at bounding box center [301, 148] width 64 height 19
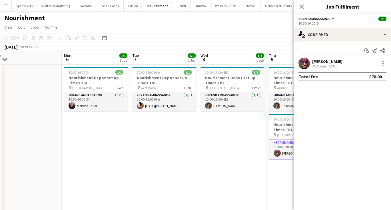
click at [337, 64] on div "7.2km" at bounding box center [332, 66] width 11 height 4
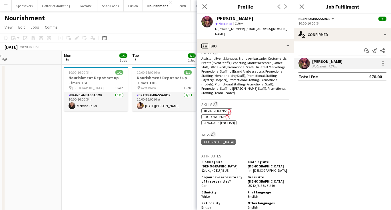
scroll to position [196, 0]
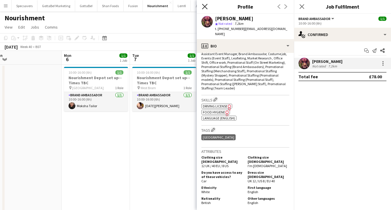
click at [204, 7] on icon at bounding box center [204, 6] width 5 height 5
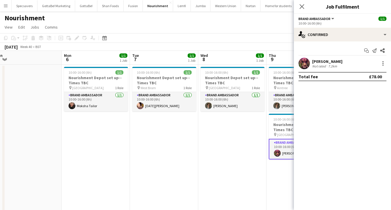
click at [229, 144] on app-date-cell "10:00-16:00 (6h) 1/1 Nourishment Depot set up--Times TBC pin Liverpool 1 Role B…" at bounding box center [232, 141] width 68 height 153
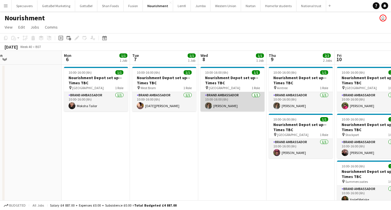
click at [229, 102] on app-card-role "Brand Ambassador [DATE] 10:00-16:00 (6h) [PERSON_NAME]" at bounding box center [232, 101] width 64 height 19
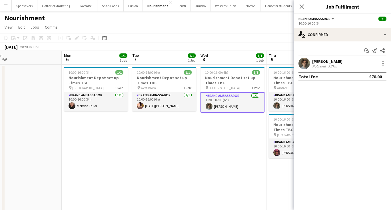
click at [328, 58] on div "[PERSON_NAME] Not rated 9.7km" at bounding box center [342, 63] width 97 height 11
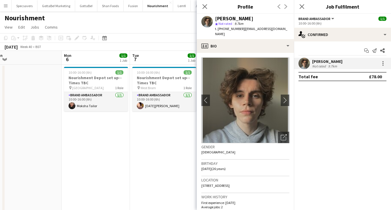
drag, startPoint x: 215, startPoint y: 18, endPoint x: 246, endPoint y: 18, distance: 30.5
click at [246, 18] on div "[PERSON_NAME]" at bounding box center [252, 18] width 74 height 5
copy div "[PERSON_NAME]"
drag, startPoint x: 243, startPoint y: 29, endPoint x: 280, endPoint y: 29, distance: 37.1
click at [280, 29] on span "| [EMAIL_ADDRESS][DOMAIN_NAME]" at bounding box center [251, 31] width 72 height 9
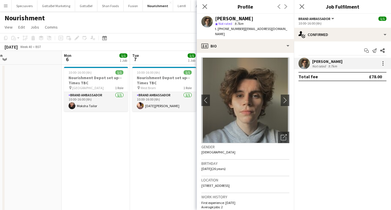
copy span "[EMAIL_ADDRESS][DOMAIN_NAME]"
drag, startPoint x: 239, startPoint y: 29, endPoint x: 220, endPoint y: 29, distance: 19.4
click at [220, 29] on span "t. [PHONE_NUMBER]" at bounding box center [230, 29] width 30 height 4
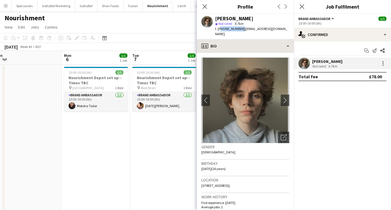
copy span "447761294039"
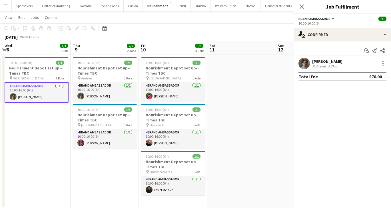
scroll to position [0, 220]
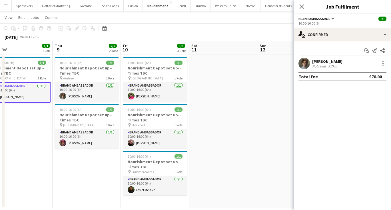
click at [50, 141] on app-date-cell "10:00-16:00 (6h) 1/1 Nourishment Depot set up--Times TBC pin Liverpool 1 Role B…" at bounding box center [18, 131] width 68 height 153
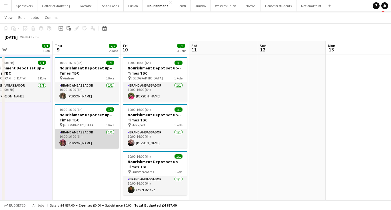
click at [70, 139] on app-card-role "Brand Ambassador [DATE] 10:00-16:00 (6h) [PERSON_NAME]" at bounding box center [87, 138] width 64 height 19
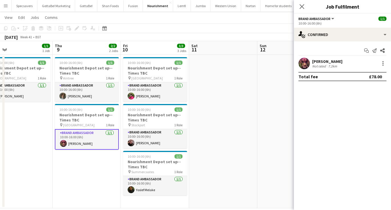
click at [325, 64] on div "Not rated" at bounding box center [319, 66] width 15 height 4
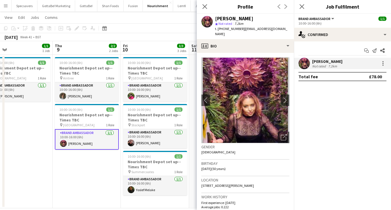
drag, startPoint x: 251, startPoint y: 19, endPoint x: 215, endPoint y: 18, distance: 35.4
click at [215, 18] on div "[PERSON_NAME]" at bounding box center [234, 18] width 38 height 5
copy div "[PERSON_NAME]"
drag, startPoint x: 242, startPoint y: 28, endPoint x: 277, endPoint y: 29, distance: 35.4
click at [277, 29] on div "[PERSON_NAME] star Not rated 7.2km t. [PHONE_NUMBER] | [EMAIL_ADDRESS][DOMAIN_N…" at bounding box center [245, 26] width 97 height 25
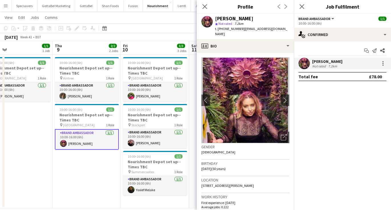
copy span "[EMAIL_ADDRESS][DOMAIN_NAME]"
drag, startPoint x: 239, startPoint y: 28, endPoint x: 223, endPoint y: 28, distance: 16.3
click at [223, 28] on span "t. [PHONE_NUMBER]" at bounding box center [230, 29] width 30 height 4
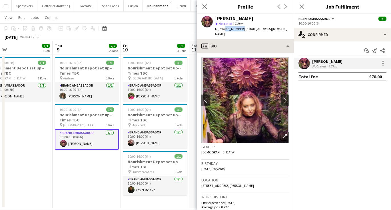
copy span "7709842918"
drag, startPoint x: 271, startPoint y: 180, endPoint x: 197, endPoint y: 181, distance: 73.6
click at [197, 181] on app-crew-profile-bio "chevron-left chevron-right Open photos pop-in Gender [DEMOGRAPHIC_DATA] Birthda…" at bounding box center [245, 131] width 97 height 157
copy span "[STREET_ADDRESS][PERSON_NAME]"
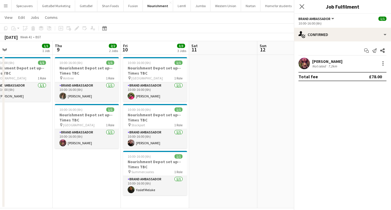
scroll to position [0, 0]
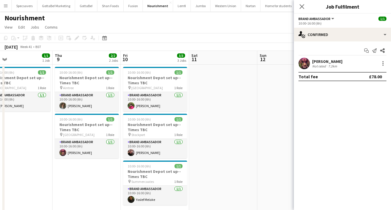
click at [223, 18] on div "Nourishment user" at bounding box center [195, 16] width 391 height 11
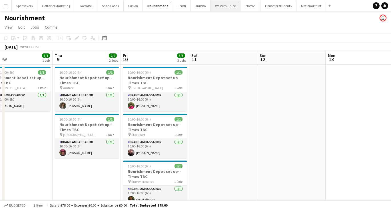
click at [220, 5] on button "Western Union Close" at bounding box center [225, 5] width 31 height 11
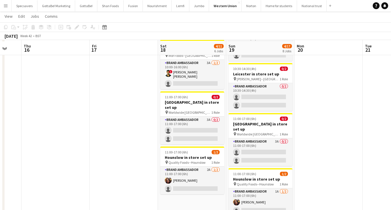
scroll to position [184, 0]
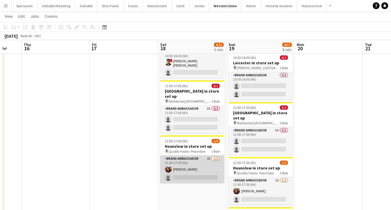
click at [198, 164] on app-card-role "Brand Ambassador 2A [DATE] 11:00-17:00 (6h) [PERSON_NAME] single-neutral-actions" at bounding box center [192, 169] width 64 height 28
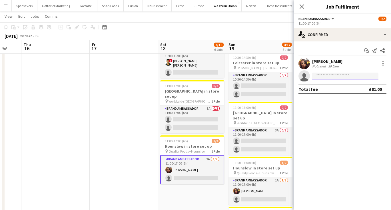
click at [322, 76] on input at bounding box center [345, 75] width 66 height 7
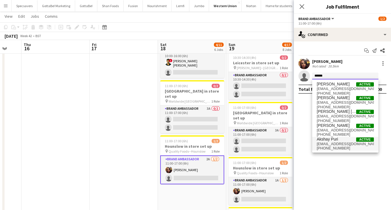
type input "******"
click at [339, 142] on span "[EMAIL_ADDRESS][DOMAIN_NAME]" at bounding box center [345, 144] width 57 height 5
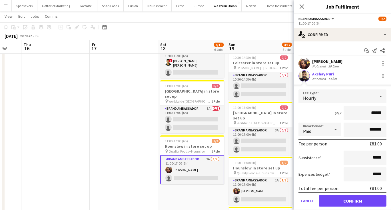
click at [348, 200] on button "Confirm" at bounding box center [353, 200] width 68 height 11
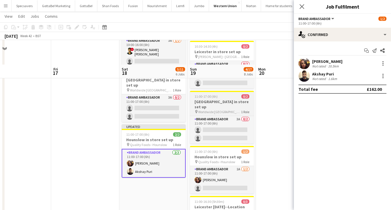
scroll to position [238, 0]
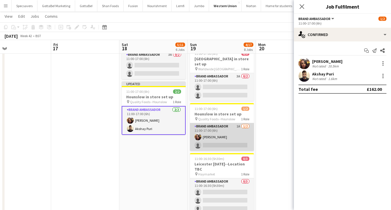
click at [224, 130] on app-card-role "Brand Ambassador 1A [DATE] 11:00-17:00 (6h) [PERSON_NAME] single-neutral-actions" at bounding box center [222, 137] width 64 height 28
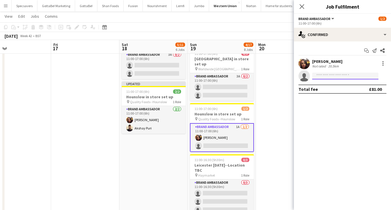
click at [320, 76] on input at bounding box center [345, 75] width 66 height 7
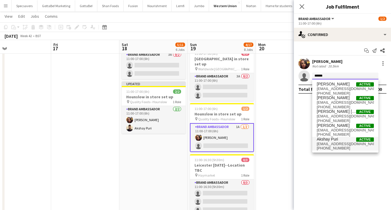
type input "******"
click at [341, 145] on span "[EMAIL_ADDRESS][DOMAIN_NAME]" at bounding box center [345, 144] width 57 height 5
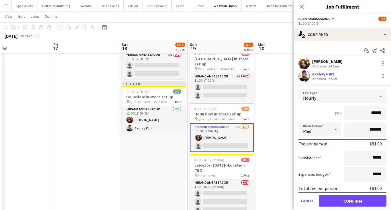
click at [365, 198] on button "Confirm" at bounding box center [353, 200] width 68 height 11
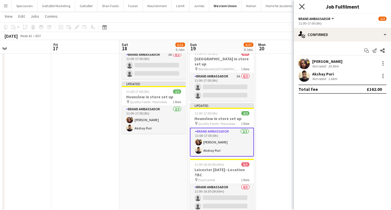
click at [301, 5] on icon at bounding box center [301, 6] width 5 height 5
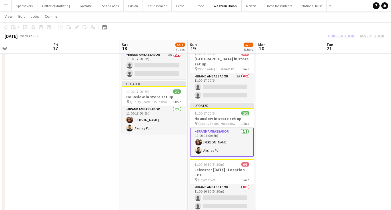
click at [306, 93] on app-date-cell at bounding box center [290, 60] width 68 height 468
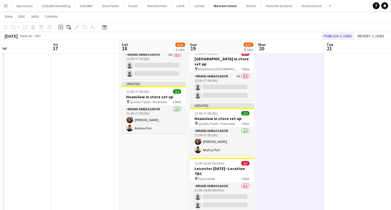
click at [347, 36] on button "Publish 2 jobs" at bounding box center [337, 35] width 33 height 7
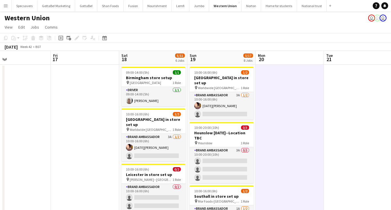
scroll to position [0, 0]
click at [105, 5] on button "Shan Foods Close" at bounding box center [110, 5] width 26 height 11
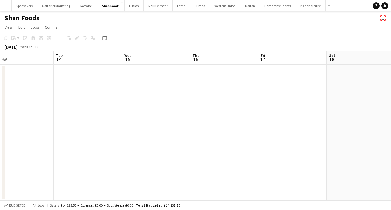
scroll to position [0, 235]
click at [218, 100] on app-date-cell at bounding box center [209, 133] width 68 height 136
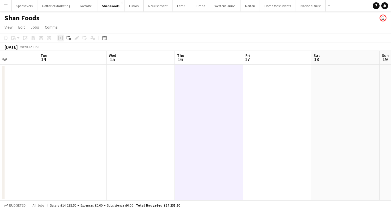
click at [59, 37] on icon "Add job" at bounding box center [61, 38] width 5 height 5
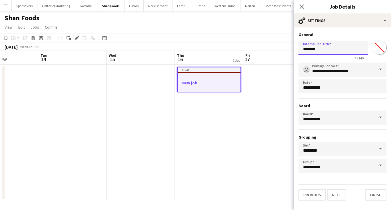
drag, startPoint x: 323, startPoint y: 50, endPoint x: 291, endPoint y: 47, distance: 32.1
click at [291, 47] on body "Menu Boards Boards Boards All jobs Status Workforce Workforce My Workforce Recr…" at bounding box center [195, 105] width 391 height 210
type input "*"
type input "**********"
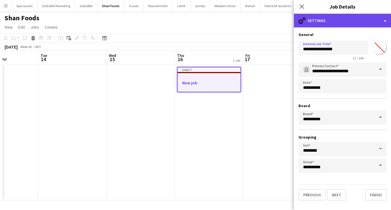
click at [343, 21] on div "cog-double-3 Settings" at bounding box center [342, 21] width 97 height 14
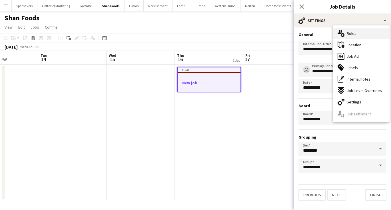
click at [347, 36] on span "Roles" at bounding box center [351, 33] width 10 height 5
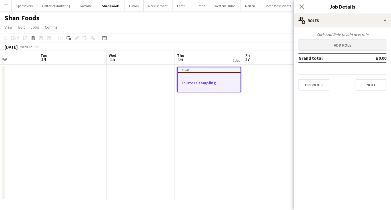
click at [341, 45] on button "Add role" at bounding box center [342, 44] width 88 height 11
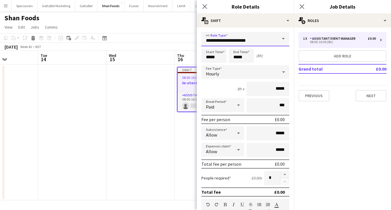
click at [265, 44] on input "**********" at bounding box center [245, 39] width 88 height 14
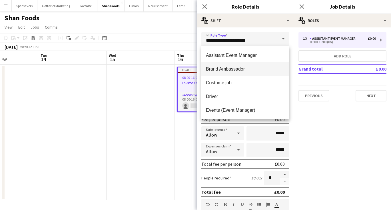
click at [243, 69] on span "Brand Ambassador" at bounding box center [245, 68] width 79 height 5
type input "**********"
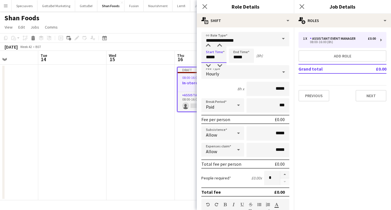
drag, startPoint x: 217, startPoint y: 56, endPoint x: 192, endPoint y: 51, distance: 25.6
click at [192, 51] on body "Menu Boards Boards Boards All jobs Status Workforce Workforce My Workforce Recr…" at bounding box center [195, 105] width 391 height 210
type input "*****"
drag, startPoint x: 285, startPoint y: 88, endPoint x: 277, endPoint y: 88, distance: 7.7
click at [277, 88] on input "*****" at bounding box center [267, 89] width 43 height 14
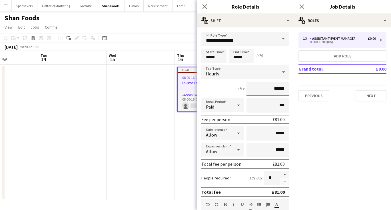
type input "******"
click at [278, 105] on input "***" at bounding box center [267, 105] width 43 height 14
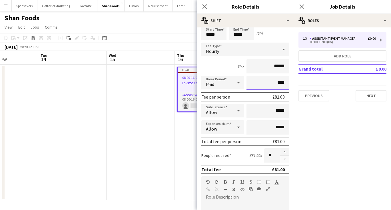
scroll to position [37, 0]
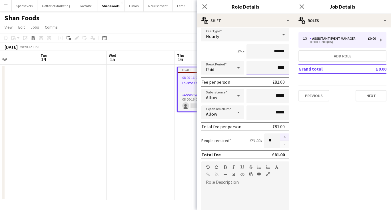
type input "****"
click at [282, 137] on button "button" at bounding box center [284, 136] width 9 height 7
type input "*"
click at [227, 182] on div "default Heading 1 Heading 2 Heading 3 Heading 4 Heading 5 Heading 6 Heading 7 P…" at bounding box center [245, 171] width 88 height 21
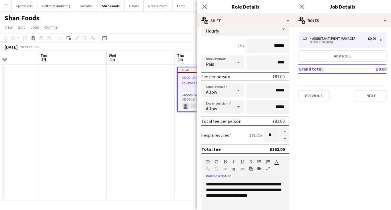
scroll to position [137, 0]
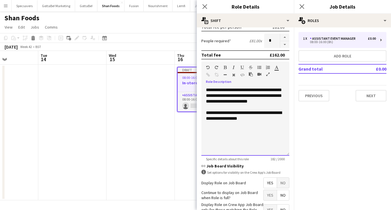
click at [235, 121] on div "**********" at bounding box center [245, 115] width 79 height 11
click at [222, 134] on div "**********" at bounding box center [245, 121] width 88 height 69
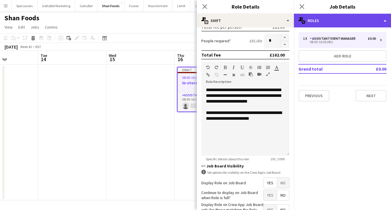
click at [336, 23] on div "multiple-users-add Roles" at bounding box center [342, 21] width 97 height 14
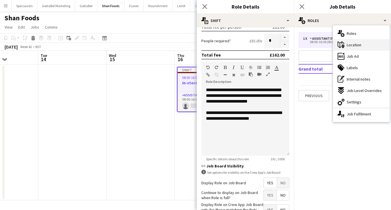
click at [342, 43] on icon "maps-pin-1" at bounding box center [340, 44] width 7 height 7
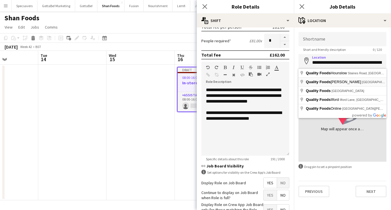
type input "**********"
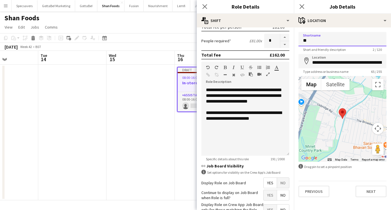
type input "*"
type input "**********"
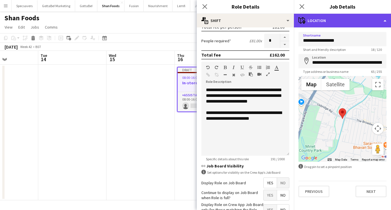
click at [346, 19] on div "maps-pin-1 Location" at bounding box center [342, 21] width 97 height 14
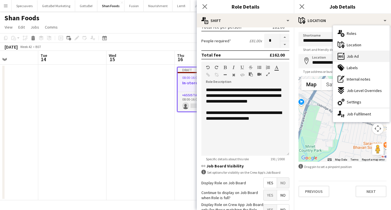
click at [353, 56] on span "Job Ad" at bounding box center [352, 56] width 12 height 5
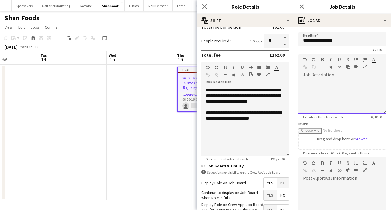
click at [325, 84] on div at bounding box center [342, 96] width 88 height 34
paste div
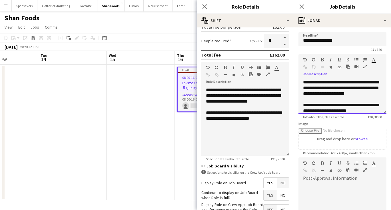
scroll to position [16, 0]
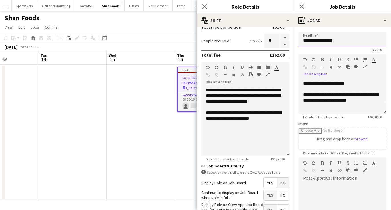
click at [340, 43] on input "**********" at bounding box center [342, 39] width 88 height 14
type input "**********"
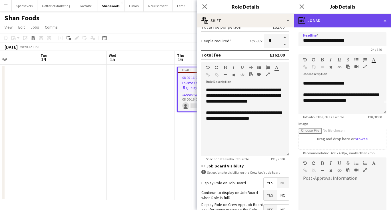
click at [356, 26] on div "ads-window Job Ad" at bounding box center [342, 21] width 97 height 14
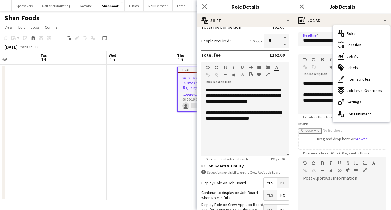
click at [317, 41] on input "**********" at bounding box center [342, 39] width 88 height 14
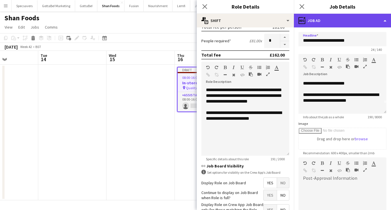
click at [307, 17] on div "ads-window Job Ad" at bounding box center [342, 21] width 97 height 14
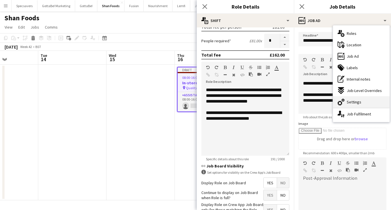
click at [355, 99] on span "Settings" at bounding box center [353, 101] width 15 height 5
type input "*******"
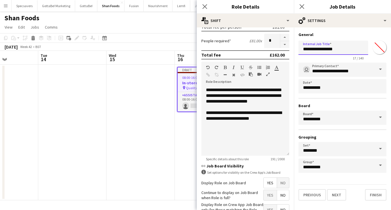
click at [342, 53] on input "**********" at bounding box center [333, 48] width 70 height 14
type input "**********"
click at [303, 7] on icon "Close pop-in" at bounding box center [301, 6] width 5 height 5
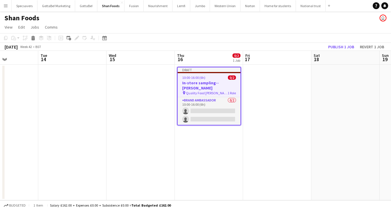
click at [211, 91] on span "Quality Food [PERSON_NAME]" at bounding box center [207, 93] width 42 height 4
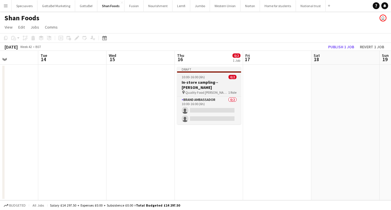
click at [211, 90] on span "Quality Food [PERSON_NAME]" at bounding box center [206, 92] width 43 height 4
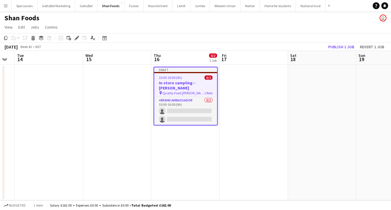
scroll to position [0, 218]
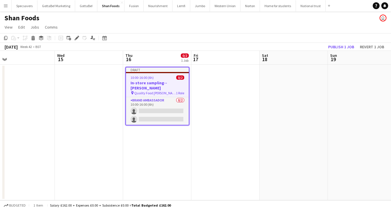
click at [345, 103] on app-date-cell at bounding box center [362, 133] width 68 height 136
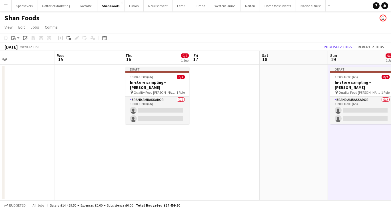
click at [162, 160] on app-date-cell "Draft 10:00-16:00 (6h) 0/2 In-store sampling--[PERSON_NAME] pin Quality Food [P…" at bounding box center [157, 133] width 68 height 136
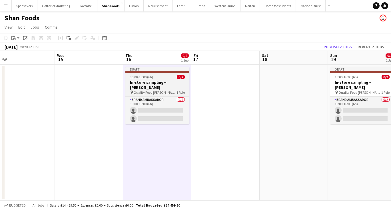
click at [158, 74] on app-job-card "Draft 10:00-16:00 (6h) 0/2 In-store sampling--[PERSON_NAME] pin Quality Food [P…" at bounding box center [157, 95] width 64 height 57
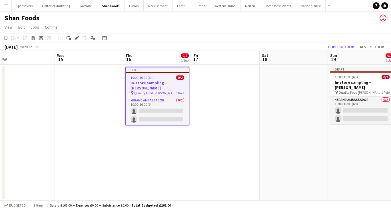
click at [151, 158] on app-date-cell "Draft 10:00-16:00 (6h) 0/2 In-store sampling--[PERSON_NAME] pin Quality Food [P…" at bounding box center [157, 133] width 68 height 136
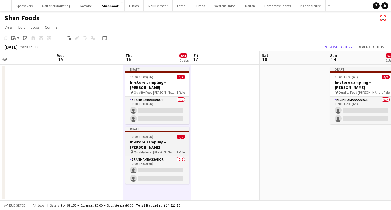
click at [155, 139] on h3 "In-store sampling--[PERSON_NAME]" at bounding box center [157, 144] width 64 height 10
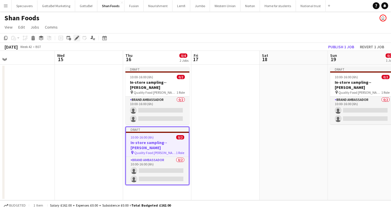
click at [74, 37] on div "Edit" at bounding box center [76, 38] width 7 height 7
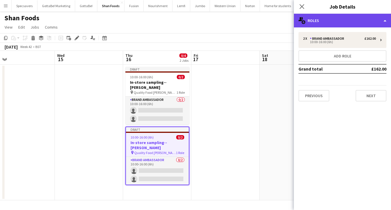
click at [334, 19] on div "multiple-users-add Roles" at bounding box center [342, 21] width 97 height 14
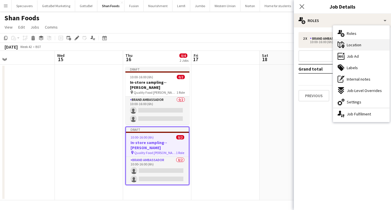
click at [356, 45] on span "Location" at bounding box center [353, 44] width 15 height 5
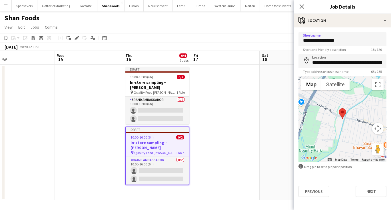
drag, startPoint x: 340, startPoint y: 39, endPoint x: 289, endPoint y: 42, distance: 50.9
type input "**********"
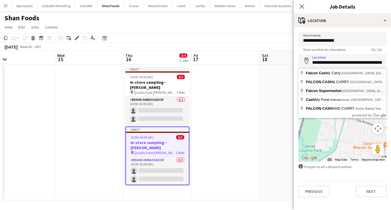
type input "**********"
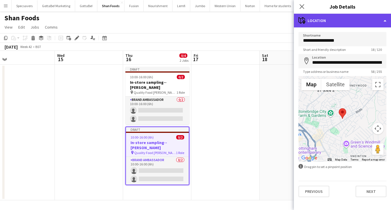
click at [344, 16] on div "maps-pin-1 Location" at bounding box center [342, 21] width 97 height 14
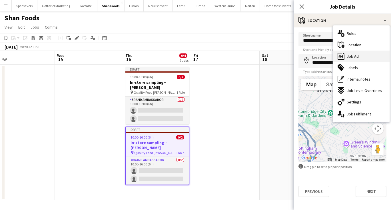
click at [352, 57] on span "Job Ad" at bounding box center [352, 56] width 12 height 5
type input "*******"
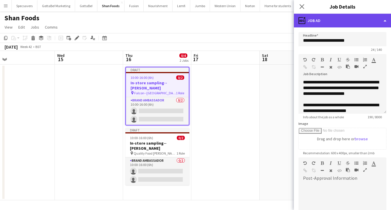
click at [353, 18] on div "ads-window Job Ad" at bounding box center [342, 21] width 97 height 14
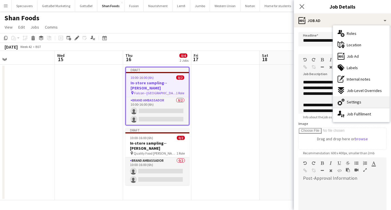
click at [357, 104] on span "Settings" at bounding box center [353, 101] width 15 height 5
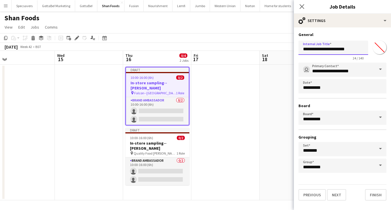
drag, startPoint x: 352, startPoint y: 48, endPoint x: 340, endPoint y: 46, distance: 12.2
click at [340, 46] on input "**********" at bounding box center [333, 48] width 70 height 14
click at [352, 49] on input "**********" at bounding box center [333, 48] width 70 height 14
drag, startPoint x: 351, startPoint y: 49, endPoint x: 340, endPoint y: 47, distance: 11.5
click at [340, 47] on input "**********" at bounding box center [333, 48] width 70 height 14
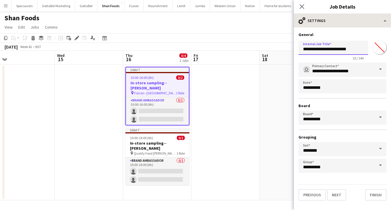
type input "**********"
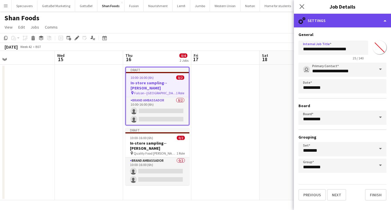
click at [333, 19] on div "cog-double-3 Settings" at bounding box center [342, 21] width 97 height 14
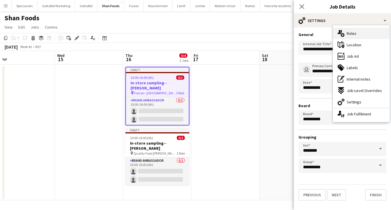
click at [348, 30] on div "multiple-users-add Roles" at bounding box center [361, 33] width 57 height 11
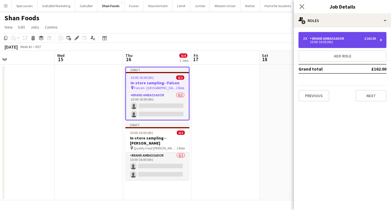
click at [344, 40] on div "Brand Ambassador" at bounding box center [328, 39] width 37 height 4
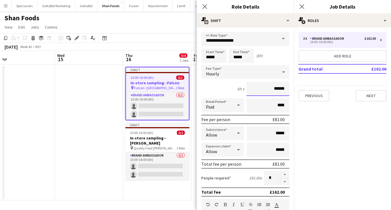
click at [283, 88] on input "******" at bounding box center [267, 89] width 43 height 14
type input "******"
click at [302, 4] on icon "Close pop-in" at bounding box center [301, 6] width 5 height 5
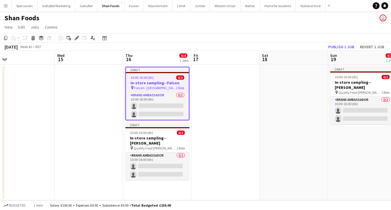
click at [221, 121] on app-date-cell at bounding box center [225, 133] width 68 height 136
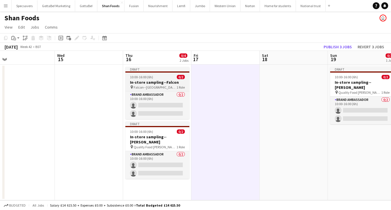
click at [158, 76] on div "10:00-16:00 (6h) 0/2" at bounding box center [157, 77] width 64 height 4
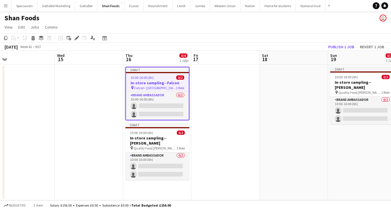
click at [343, 139] on app-date-cell "Draft 10:00-16:00 (6h) 0/2 In-store sampling--[PERSON_NAME] pin Quality Food [P…" at bounding box center [362, 133] width 68 height 136
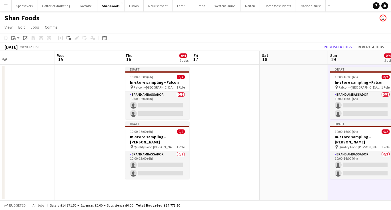
click at [352, 31] on app-page-menu "View Day view expanded Day view collapsed Month view Date picker Jump to [DATE]…" at bounding box center [195, 27] width 391 height 11
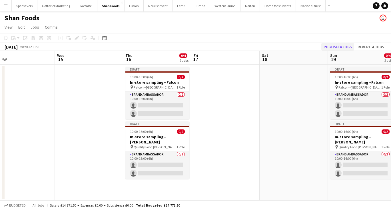
click at [344, 43] on button "Publish 4 jobs" at bounding box center [337, 46] width 33 height 7
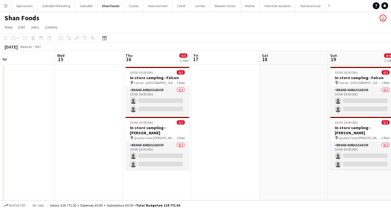
click at [5, 9] on button "Menu" at bounding box center [5, 5] width 11 height 11
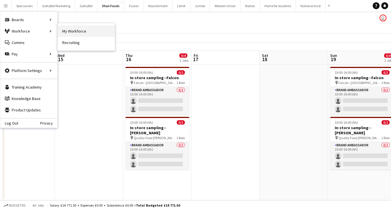
click at [84, 32] on link "My Workforce" at bounding box center [86, 30] width 57 height 11
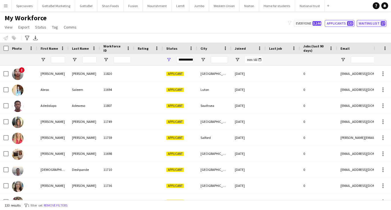
click at [372, 21] on button "Waiting list 17" at bounding box center [371, 23] width 30 height 7
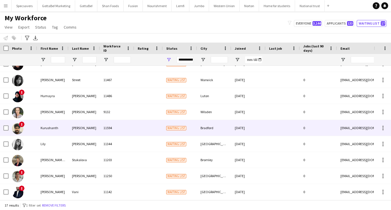
scroll to position [138, 0]
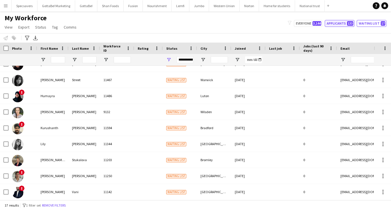
click at [339, 23] on button "Applicants 133" at bounding box center [340, 23] width 30 height 7
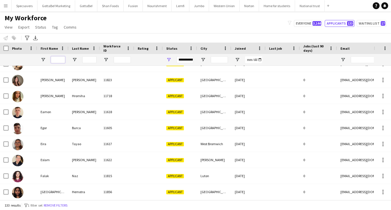
click at [57, 59] on input "First Name Filter Input" at bounding box center [58, 59] width 14 height 7
click at [319, 21] on span "3,144" at bounding box center [316, 23] width 9 height 5
type input "**********"
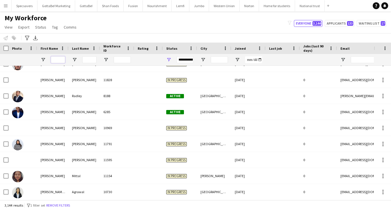
click at [58, 60] on input "First Name Filter Input" at bounding box center [58, 59] width 14 height 7
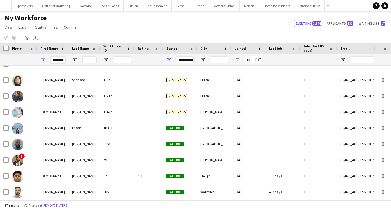
type input "********"
click at [91, 59] on input "Last Name Filter Input" at bounding box center [89, 59] width 14 height 7
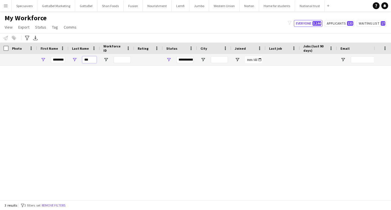
scroll to position [0, 0]
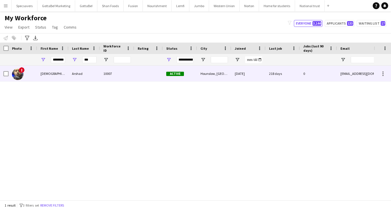
click at [85, 73] on div "Arshad" at bounding box center [84, 74] width 31 height 16
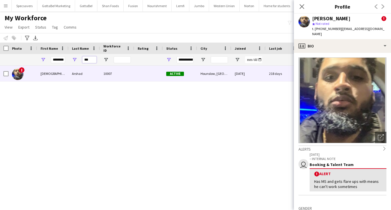
click at [90, 60] on input "***" at bounding box center [89, 59] width 14 height 7
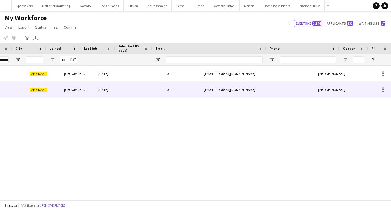
scroll to position [0, 103]
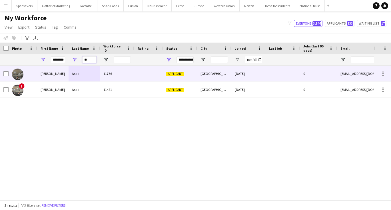
type input "**"
click at [63, 74] on div "[PERSON_NAME]" at bounding box center [52, 74] width 31 height 16
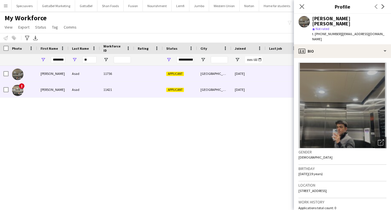
click at [58, 92] on div "[PERSON_NAME]" at bounding box center [52, 90] width 31 height 16
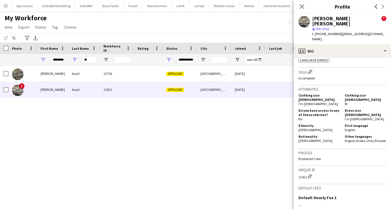
scroll to position [0, 0]
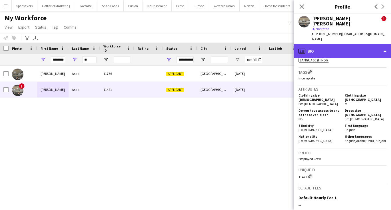
click at [339, 44] on div "profile Bio" at bounding box center [342, 51] width 97 height 14
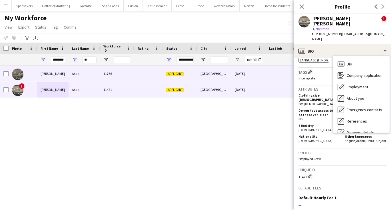
click at [63, 74] on div "[PERSON_NAME]" at bounding box center [52, 74] width 31 height 16
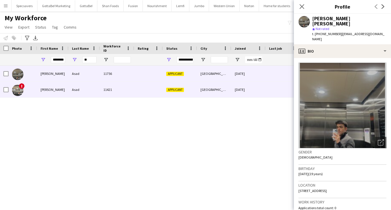
click at [153, 90] on div at bounding box center [148, 90] width 29 height 16
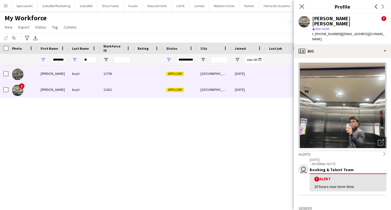
click at [140, 73] on div at bounding box center [148, 74] width 29 height 16
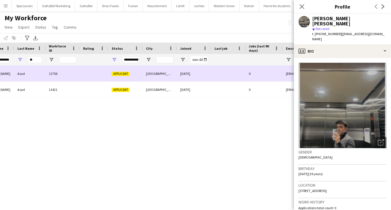
scroll to position [0, 70]
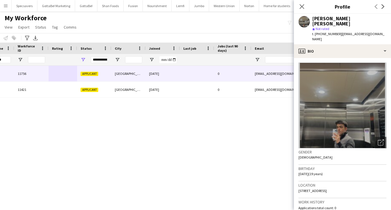
drag, startPoint x: 373, startPoint y: 28, endPoint x: 340, endPoint y: 29, distance: 33.7
click at [340, 29] on div "[PERSON_NAME] [PERSON_NAME] star Not rated t. [PHONE_NUMBER] | [EMAIL_ADDRESS][…" at bounding box center [342, 29] width 97 height 31
copy span "[EMAIL_ADDRESS][DOMAIN_NAME]"
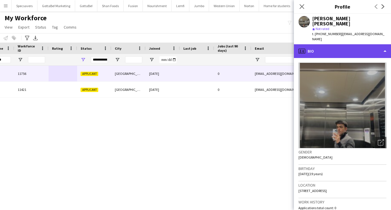
click at [356, 44] on div "profile Bio" at bounding box center [342, 51] width 97 height 14
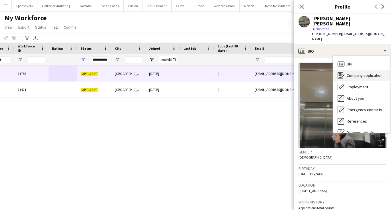
click at [359, 70] on div "Company application Company application" at bounding box center [361, 75] width 57 height 11
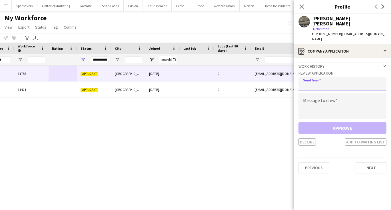
click at [331, 77] on input "email" at bounding box center [342, 84] width 88 height 14
type input "**********"
click at [323, 96] on textarea at bounding box center [342, 106] width 88 height 26
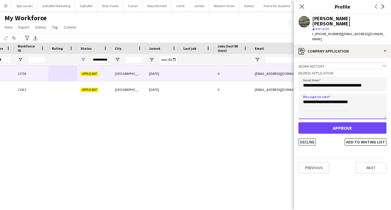
type textarea "**********"
click at [304, 138] on button "Decline" at bounding box center [306, 141] width 17 height 7
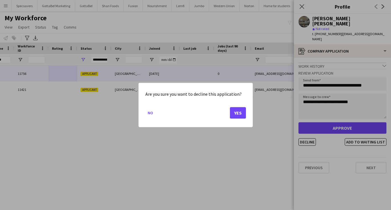
click at [234, 113] on button "Yes" at bounding box center [238, 112] width 16 height 11
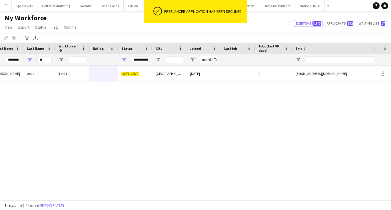
scroll to position [0, 0]
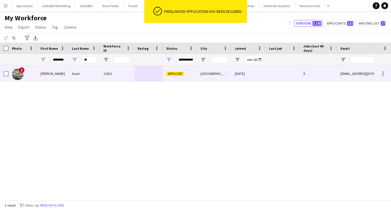
click at [57, 69] on div "[PERSON_NAME]" at bounding box center [52, 74] width 31 height 16
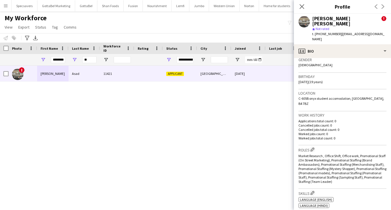
click at [128, 24] on div "My Workforce View Views Default view New view Update view Delete view Edit name…" at bounding box center [195, 23] width 391 height 19
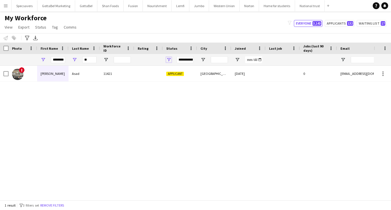
click at [169, 59] on span "Open Filter Menu" at bounding box center [168, 59] width 5 height 5
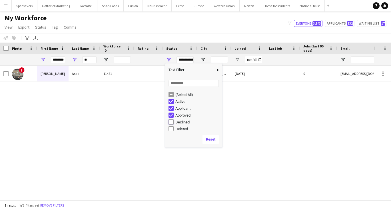
type input "**********"
click at [48, 112] on div "Birmingham [DATE] 0 [EMAIL_ADDRESS][DOMAIN_NAME] Applicant 11421 [PERSON_NAME] …" at bounding box center [187, 133] width 374 height 134
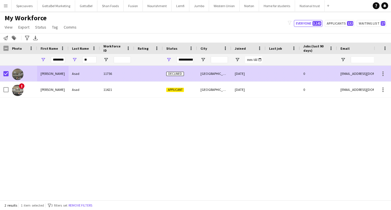
click at [175, 75] on span "Declined" at bounding box center [175, 74] width 18 height 4
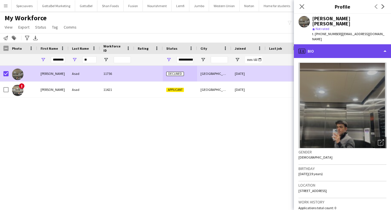
click at [331, 44] on div "profile Bio" at bounding box center [342, 51] width 97 height 14
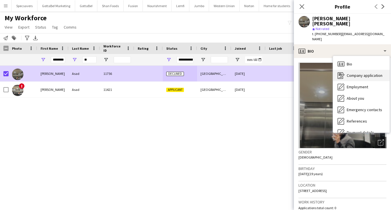
click at [352, 73] on span "Company application" at bounding box center [364, 75] width 36 height 5
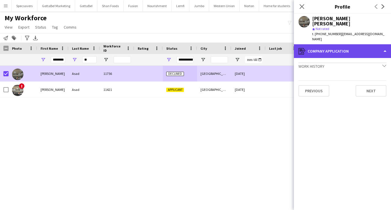
click at [339, 44] on div "register Company application" at bounding box center [342, 51] width 97 height 14
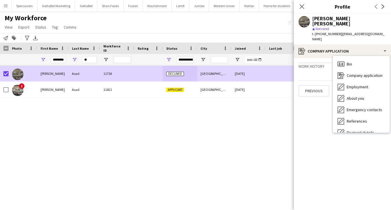
click at [320, 63] on div "Work history chevron-down" at bounding box center [342, 66] width 88 height 6
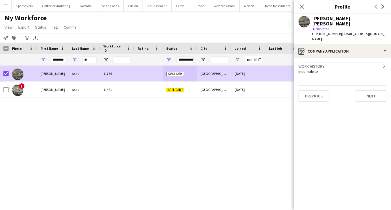
click at [320, 63] on div "Work history chevron-right" at bounding box center [342, 66] width 88 height 6
click at [148, 122] on div "Birmingham [DATE] 0 [EMAIL_ADDRESS][DOMAIN_NAME] Applicant 11421 [PERSON_NAME] …" at bounding box center [187, 133] width 374 height 134
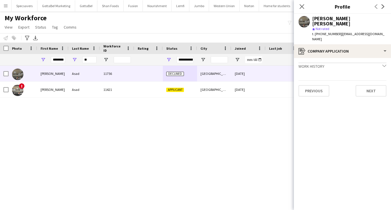
click at [169, 32] on div "My Workforce View Views Default view New view Update view Delete view Edit name…" at bounding box center [195, 23] width 391 height 19
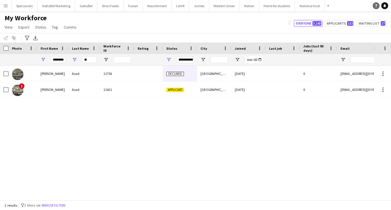
click at [378, 8] on link "Help" at bounding box center [375, 5] width 7 height 7
click at [215, 152] on div "Birmingham [DATE] 0 [EMAIL_ADDRESS][DOMAIN_NAME] Applicant 11421 [PERSON_NAME] …" at bounding box center [187, 133] width 374 height 134
click at [226, 130] on div "Birmingham [DATE] 0 [EMAIL_ADDRESS][DOMAIN_NAME] Applicant 11421 [PERSON_NAME] …" at bounding box center [187, 133] width 374 height 134
click at [337, 23] on button "Applicants 132" at bounding box center [340, 23] width 30 height 7
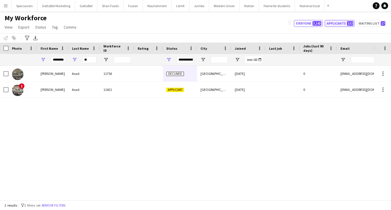
type input "**********"
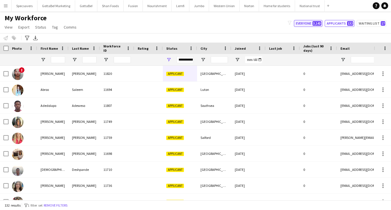
click at [311, 24] on button "Everyone 3,143" at bounding box center [308, 23] width 29 height 7
type input "**********"
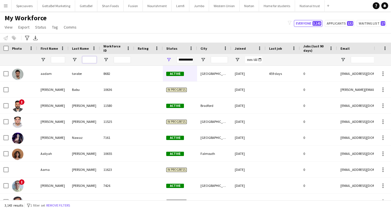
click at [86, 60] on input "Last Name Filter Input" at bounding box center [89, 59] width 14 height 7
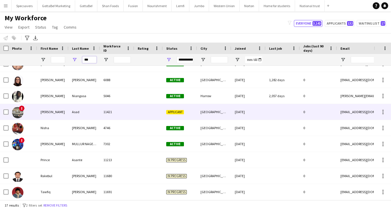
type input "***"
click at [93, 113] on div "Asad" at bounding box center [84, 112] width 31 height 16
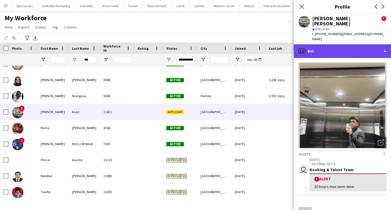
click at [344, 44] on div "profile Bio" at bounding box center [342, 51] width 97 height 14
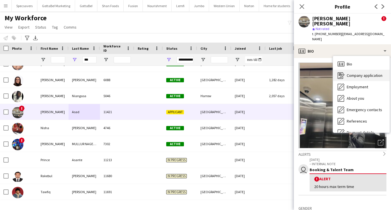
click at [350, 70] on div "Company application Company application" at bounding box center [361, 75] width 57 height 11
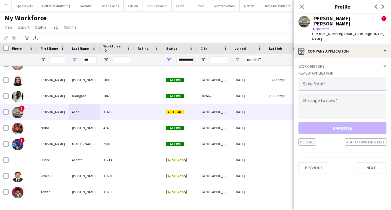
click at [319, 77] on input "email" at bounding box center [342, 84] width 88 height 14
type input "**********"
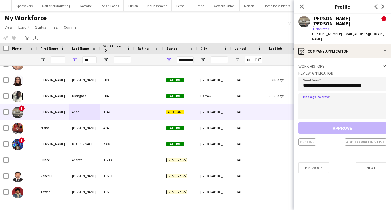
click at [304, 95] on textarea at bounding box center [342, 106] width 88 height 26
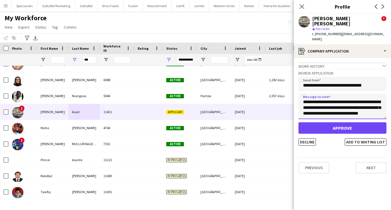
scroll to position [3, 0]
type textarea "**********"
click at [307, 138] on button "Decline" at bounding box center [306, 141] width 17 height 7
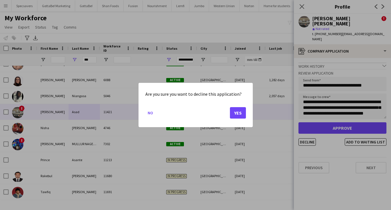
click at [239, 112] on button "Yes" at bounding box center [238, 112] width 16 height 11
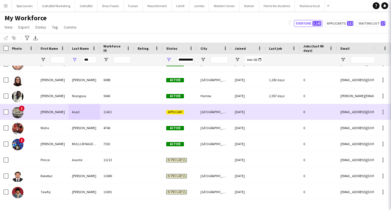
scroll to position [122, 0]
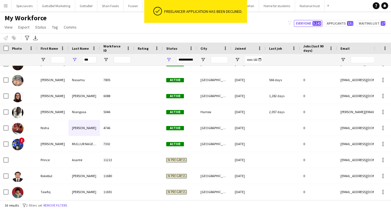
click at [114, 24] on div "My Workforce View Views Default view New view Update view Delete view Edit name…" at bounding box center [195, 23] width 391 height 19
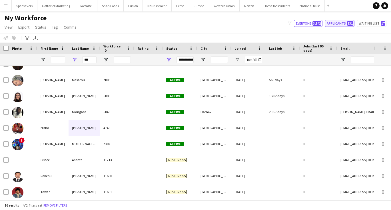
click at [335, 25] on button "Applicants 131" at bounding box center [340, 23] width 30 height 7
type input "**********"
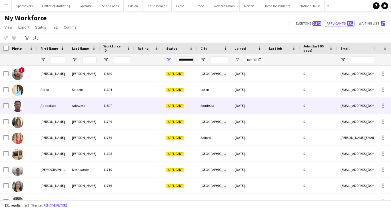
scroll to position [0, 0]
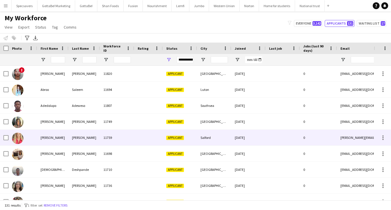
click at [61, 142] on div "[PERSON_NAME]" at bounding box center [52, 138] width 31 height 16
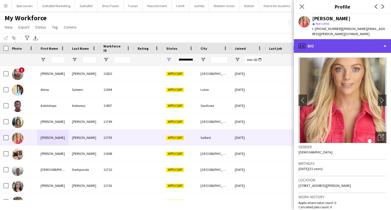
click at [364, 41] on div "profile Bio" at bounding box center [342, 46] width 97 height 14
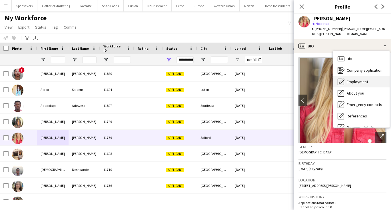
click at [364, 76] on div "Employment Employment" at bounding box center [361, 81] width 57 height 11
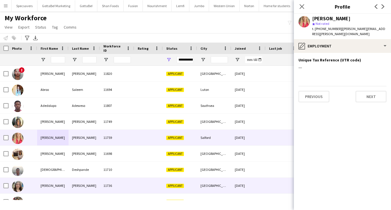
scroll to position [19, 0]
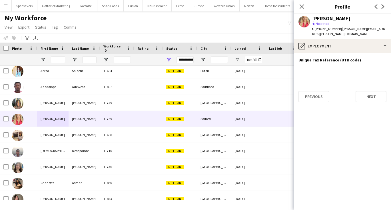
click at [185, 31] on div "My Workforce View Views Default view New view Update view Delete view Edit name…" at bounding box center [195, 23] width 391 height 19
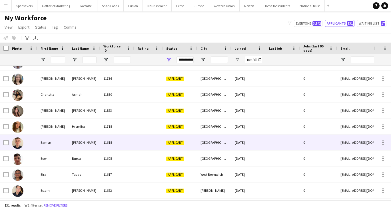
scroll to position [108, 0]
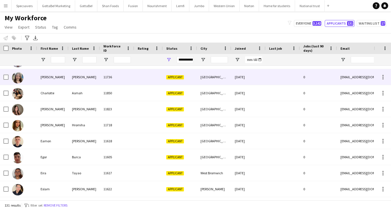
click at [63, 84] on div "[PERSON_NAME]" at bounding box center [52, 77] width 31 height 16
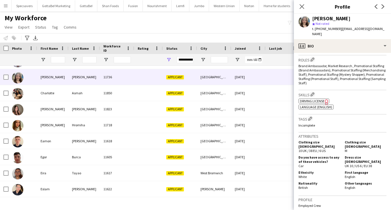
scroll to position [175, 0]
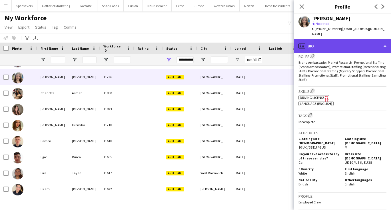
click at [325, 39] on div "profile Bio" at bounding box center [342, 46] width 97 height 14
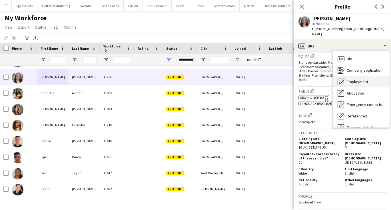
click at [351, 79] on span "Employment" at bounding box center [356, 81] width 21 height 5
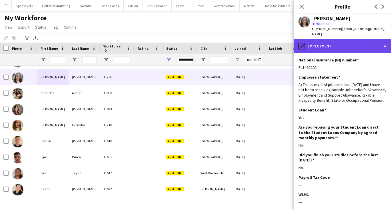
click at [331, 44] on div "pencil4 Employment" at bounding box center [342, 46] width 97 height 14
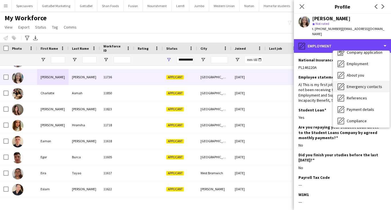
scroll to position [26, 0]
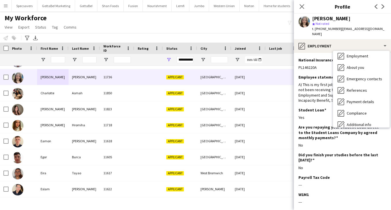
click at [230, 24] on div "My Workforce View Views Default view New view Update view Delete view Edit name…" at bounding box center [195, 23] width 391 height 19
